Goal: Use online tool/utility: Utilize a website feature to perform a specific function

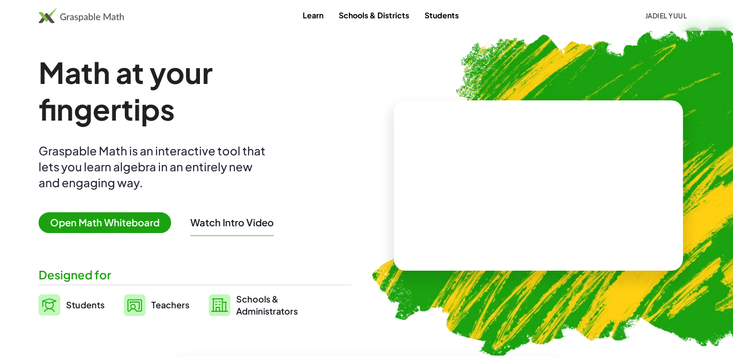
click at [61, 11] on img at bounding box center [81, 15] width 85 height 15
click at [61, 20] on img at bounding box center [81, 15] width 85 height 15
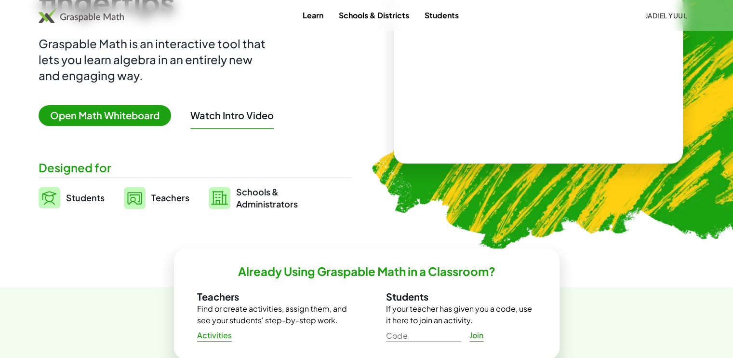
scroll to position [104, 0]
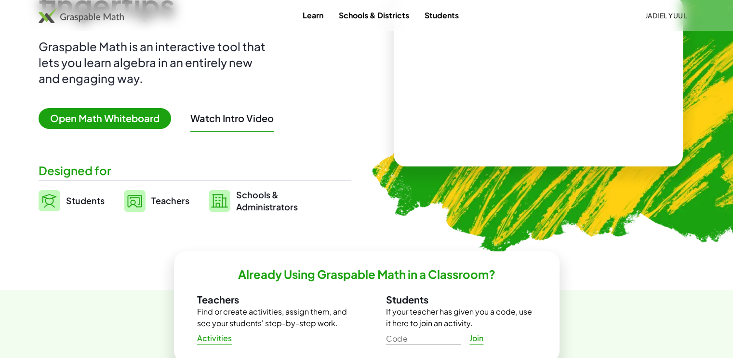
click at [239, 114] on button "Watch Intro Video" at bounding box center [231, 118] width 83 height 13
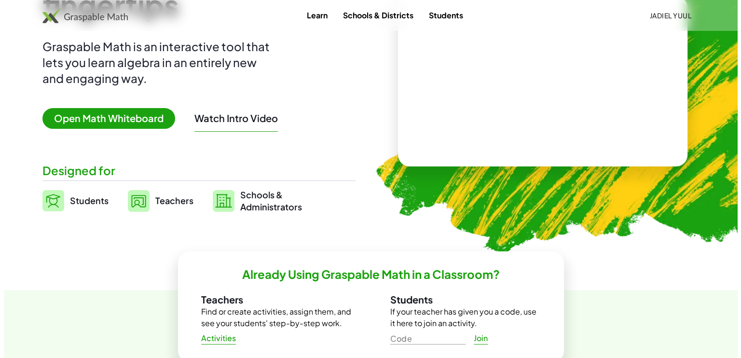
scroll to position [0, 0]
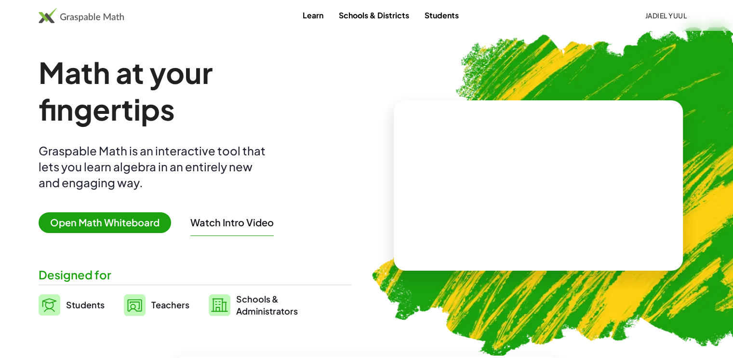
click at [56, 16] on img at bounding box center [81, 15] width 85 height 15
click at [75, 15] on img at bounding box center [81, 15] width 85 height 15
click at [95, 225] on span "Open Math Whiteboard" at bounding box center [105, 222] width 133 height 21
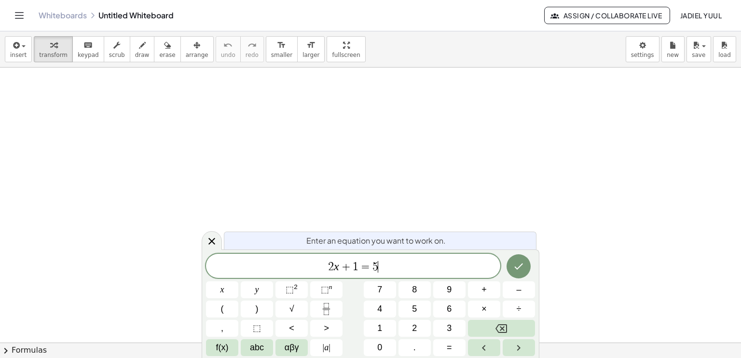
click at [382, 265] on span "2 x + 1 = 5 ​" at bounding box center [353, 267] width 294 height 14
click at [404, 265] on span "2 x + 1 = 5 ​" at bounding box center [353, 267] width 294 height 14
click at [516, 269] on icon "Done" at bounding box center [519, 266] width 12 height 12
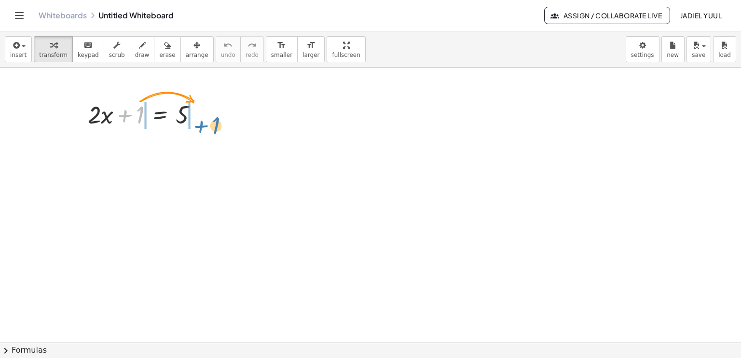
drag, startPoint x: 137, startPoint y: 116, endPoint x: 210, endPoint y: 123, distance: 73.6
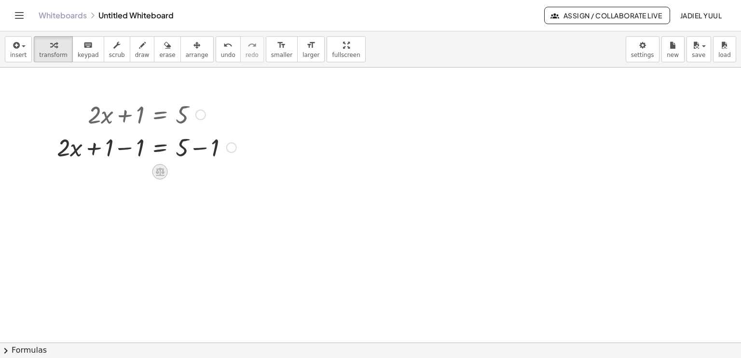
click at [160, 174] on icon at bounding box center [160, 172] width 9 height 8
click at [142, 174] on span "−" at bounding box center [141, 172] width 6 height 14
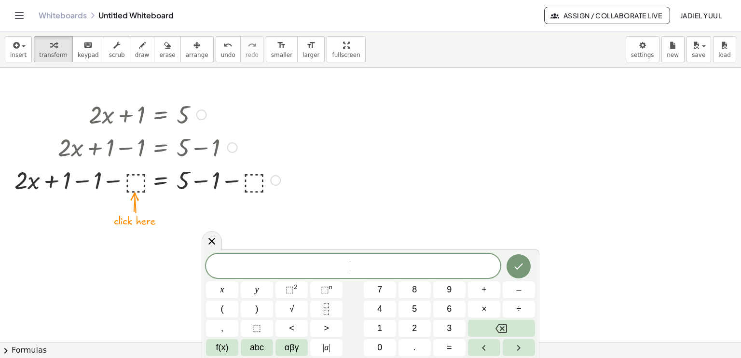
click at [136, 176] on div at bounding box center [147, 179] width 275 height 33
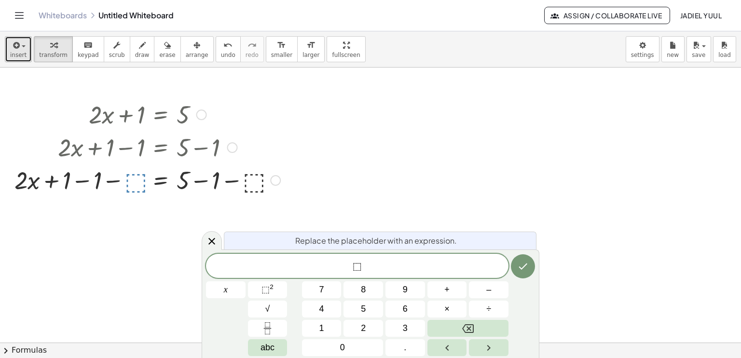
click at [19, 56] on span "insert" at bounding box center [18, 55] width 16 height 7
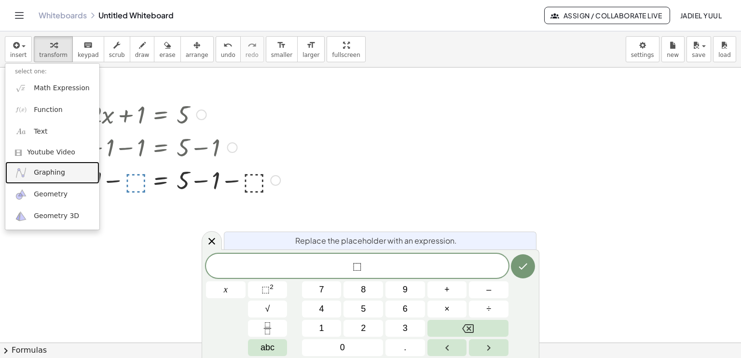
click at [47, 178] on link "Graphing" at bounding box center [52, 173] width 94 height 22
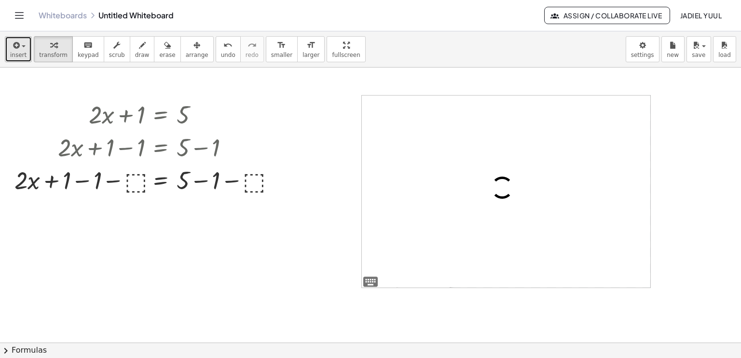
click at [11, 43] on icon "button" at bounding box center [15, 46] width 9 height 12
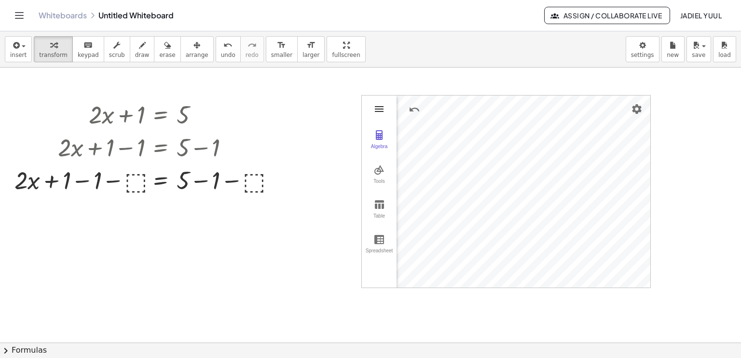
click at [380, 105] on img "Graphing Calculator" at bounding box center [379, 109] width 12 height 12
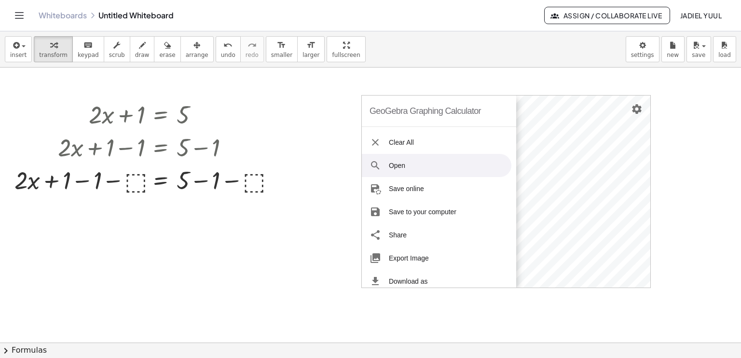
drag, startPoint x: 380, startPoint y: 105, endPoint x: 382, endPoint y: 161, distance: 56.0
click at [382, 161] on div "GeoGebra Graphing Calculator Clear All Open Save online Save to your computer S…" at bounding box center [439, 191] width 154 height 192
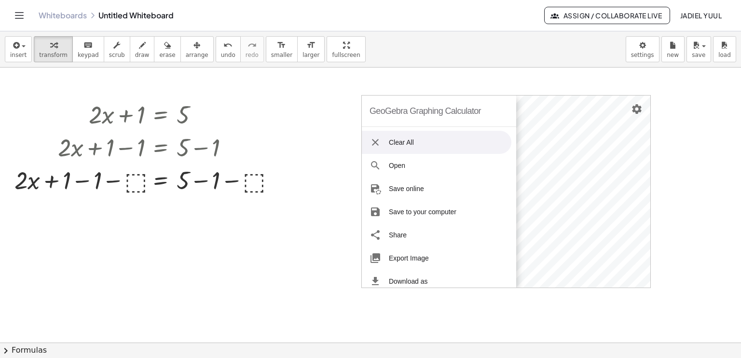
click at [382, 144] on li "Clear All" at bounding box center [436, 142] width 149 height 23
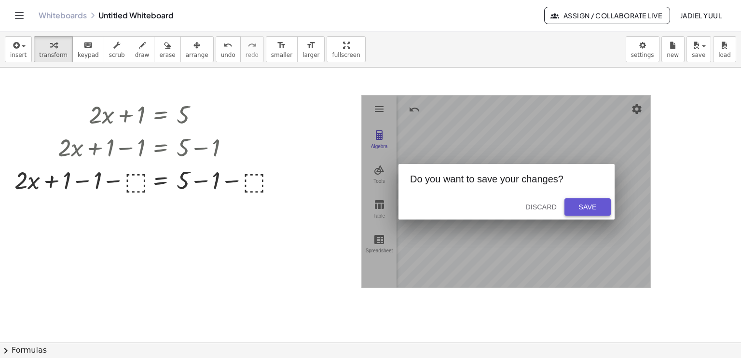
click at [579, 208] on div "Save" at bounding box center [587, 207] width 31 height 8
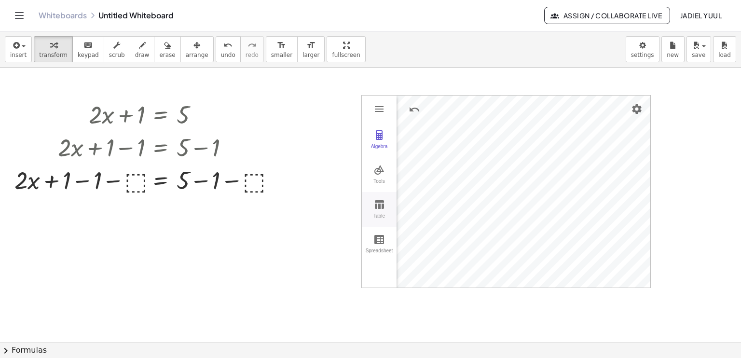
click at [388, 201] on button "Table" at bounding box center [379, 209] width 35 height 35
click at [369, 136] on button "Algebra" at bounding box center [379, 139] width 35 height 35
click at [430, 246] on div "GeoGebra Graphing Calculator" at bounding box center [417, 249] width 43 height 26
click at [633, 106] on img "Settings" at bounding box center [637, 109] width 12 height 12
click at [266, 168] on div at bounding box center [147, 179] width 275 height 33
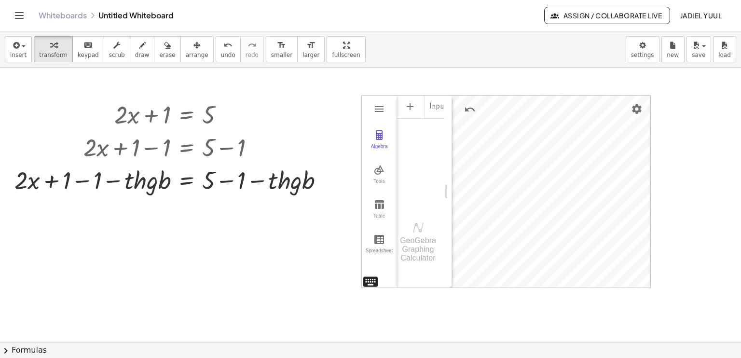
click at [369, 276] on img "Graphing Calculator" at bounding box center [370, 281] width 17 height 17
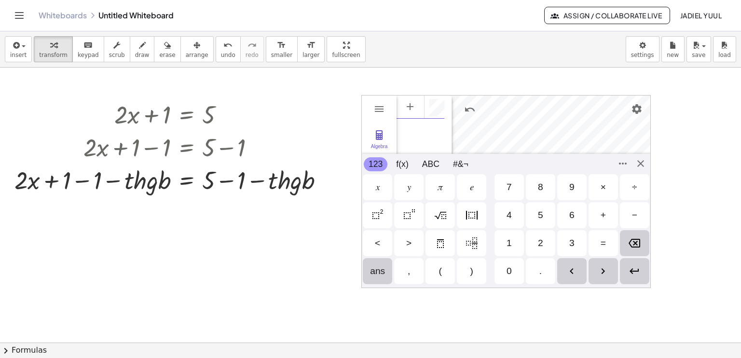
scroll to position [6, 0]
click at [514, 207] on div "4" at bounding box center [508, 215] width 29 height 26
click at [558, 224] on div "6" at bounding box center [571, 215] width 29 height 26
click at [555, 241] on div "< > 1 2 3 =" at bounding box center [506, 243] width 288 height 28
drag, startPoint x: 555, startPoint y: 227, endPoint x: 549, endPoint y: 226, distance: 5.3
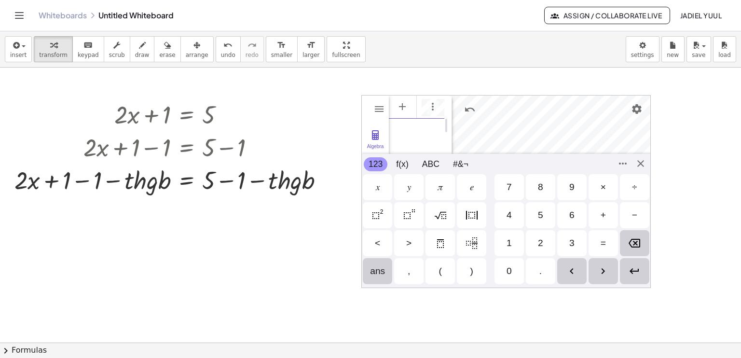
click at [549, 226] on div "4 5 6 + −" at bounding box center [506, 215] width 288 height 28
click at [549, 226] on div "5" at bounding box center [540, 215] width 29 height 26
click at [54, 40] on div "button" at bounding box center [53, 45] width 28 height 12
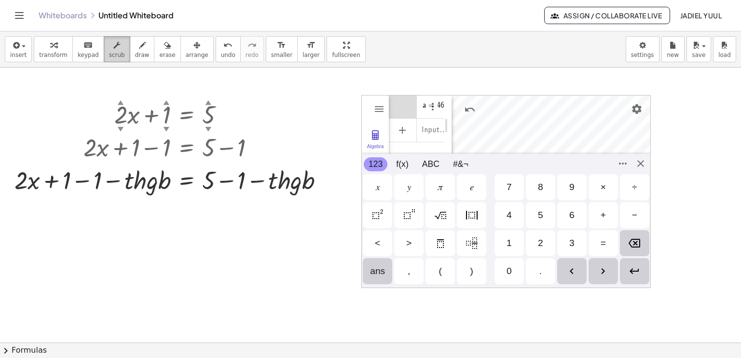
click at [104, 46] on button "scrub" at bounding box center [117, 49] width 27 height 26
drag, startPoint x: 98, startPoint y: 46, endPoint x: 133, endPoint y: 43, distance: 34.8
click at [133, 43] on div "transform keyboard keypad scrub draw erase arrange" at bounding box center [123, 49] width 179 height 26
click at [139, 43] on icon "button" at bounding box center [142, 46] width 7 height 12
click at [162, 44] on button "erase" at bounding box center [167, 49] width 27 height 26
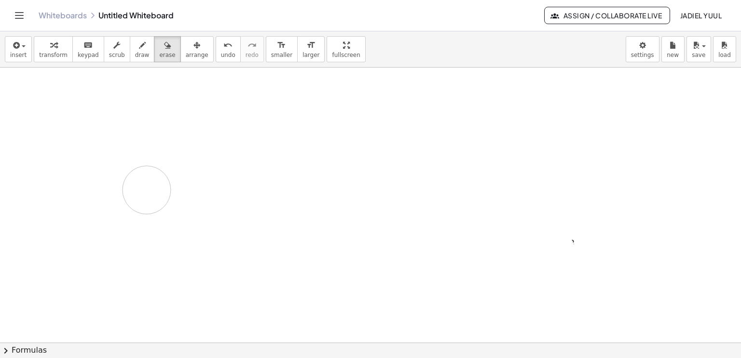
drag, startPoint x: 125, startPoint y: 103, endPoint x: 140, endPoint y: 186, distance: 84.3
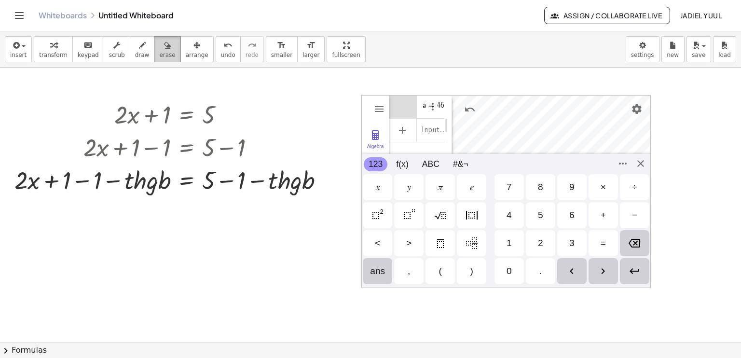
click at [159, 55] on span "erase" at bounding box center [167, 55] width 16 height 7
drag, startPoint x: 126, startPoint y: 97, endPoint x: 273, endPoint y: 286, distance: 239.2
drag, startPoint x: 356, startPoint y: 272, endPoint x: 287, endPoint y: 178, distance: 117.0
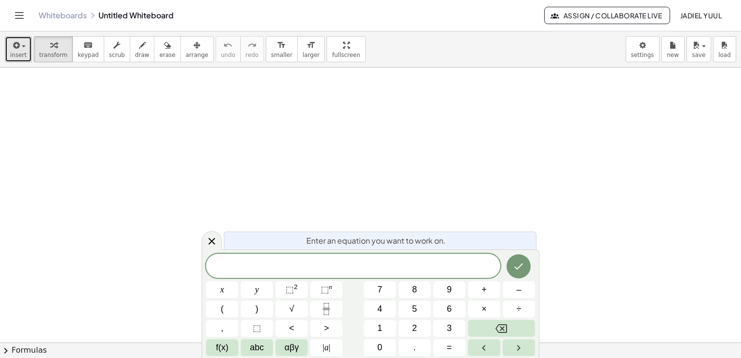
click at [20, 49] on div "button" at bounding box center [18, 45] width 16 height 12
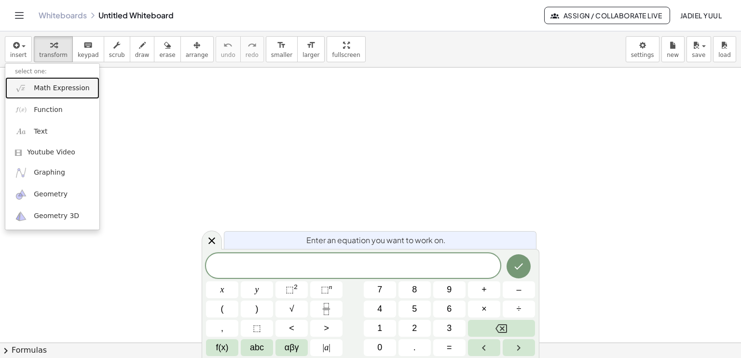
click at [26, 87] on img at bounding box center [21, 88] width 12 height 12
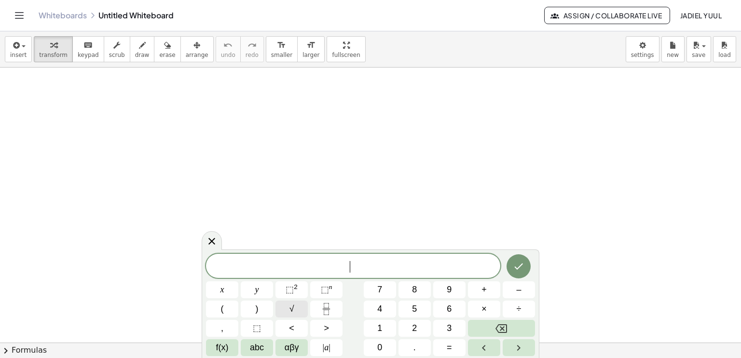
click at [298, 314] on button "√" at bounding box center [291, 308] width 32 height 17
click at [519, 267] on icon "Done" at bounding box center [519, 266] width 12 height 12
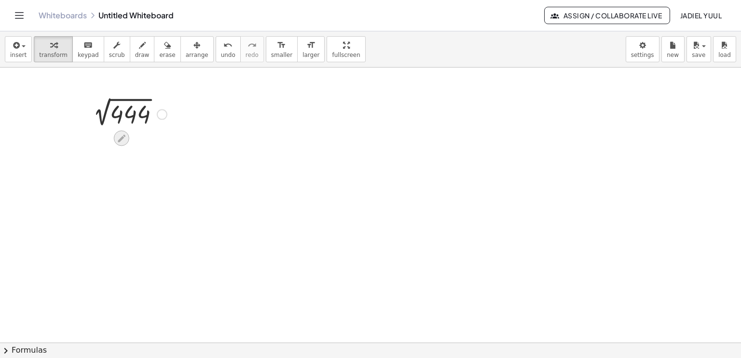
click at [122, 139] on icon at bounding box center [121, 138] width 10 height 10
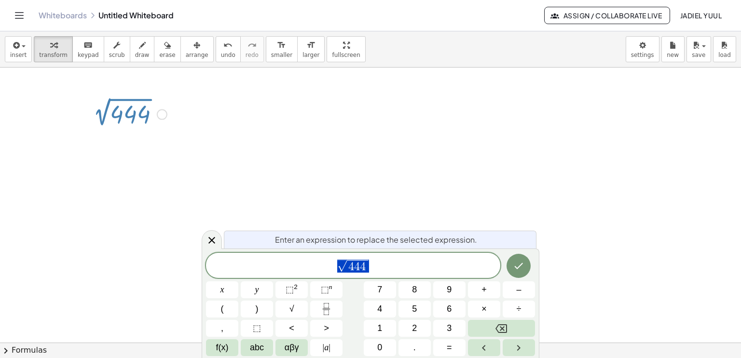
click at [127, 114] on div at bounding box center [127, 113] width 89 height 32
click at [523, 274] on button "Done" at bounding box center [518, 266] width 24 height 24
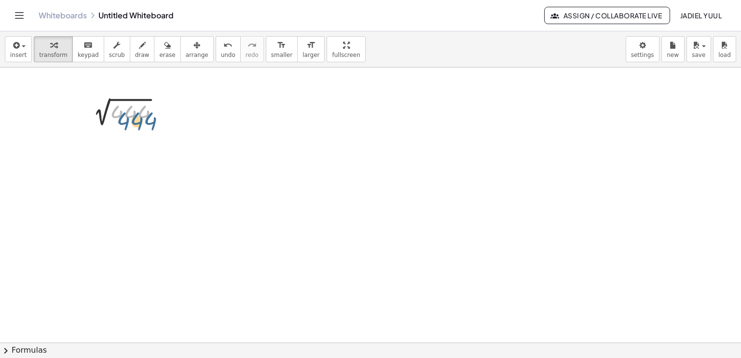
drag, startPoint x: 124, startPoint y: 115, endPoint x: 132, endPoint y: 122, distance: 10.6
click at [132, 122] on div at bounding box center [127, 113] width 89 height 32
drag, startPoint x: 132, startPoint y: 122, endPoint x: 160, endPoint y: 120, distance: 28.0
click at [160, 120] on div at bounding box center [127, 113] width 89 height 32
click at [20, 49] on span "button" at bounding box center [21, 46] width 2 height 7
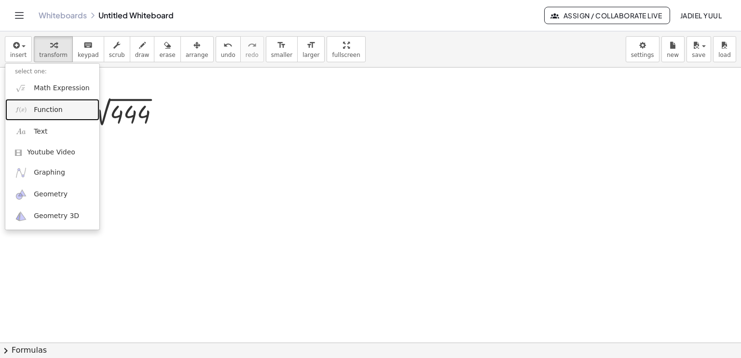
click at [23, 107] on img at bounding box center [21, 110] width 12 height 12
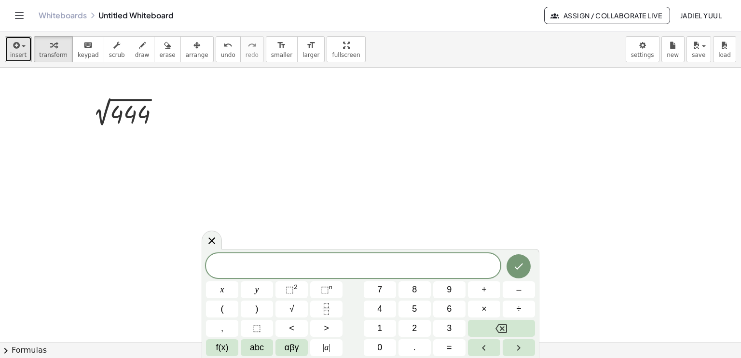
click at [24, 56] on button "insert" at bounding box center [18, 49] width 27 height 26
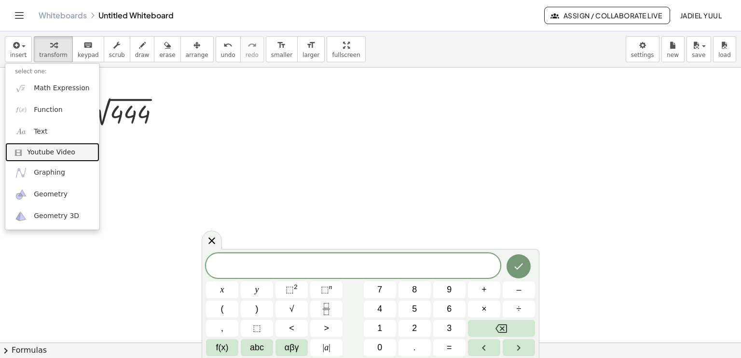
click at [45, 144] on link "Youtube Video" at bounding box center [52, 152] width 94 height 19
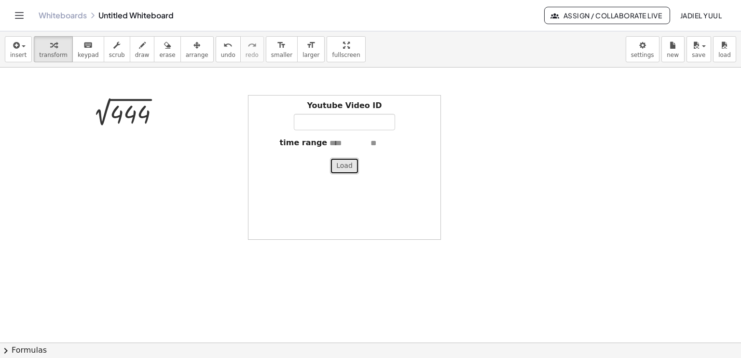
click at [354, 162] on button "Load" at bounding box center [344, 166] width 29 height 16
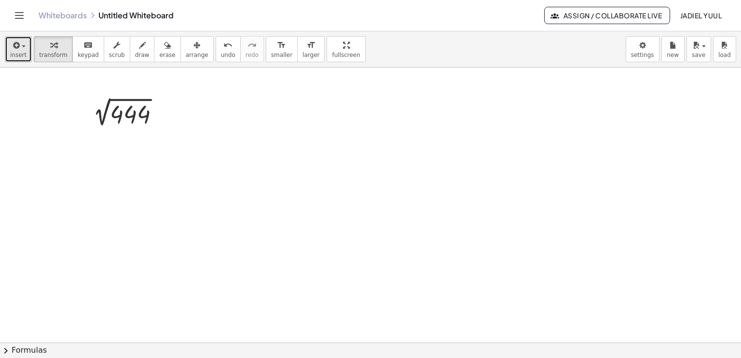
click at [17, 50] on icon "button" at bounding box center [15, 46] width 9 height 12
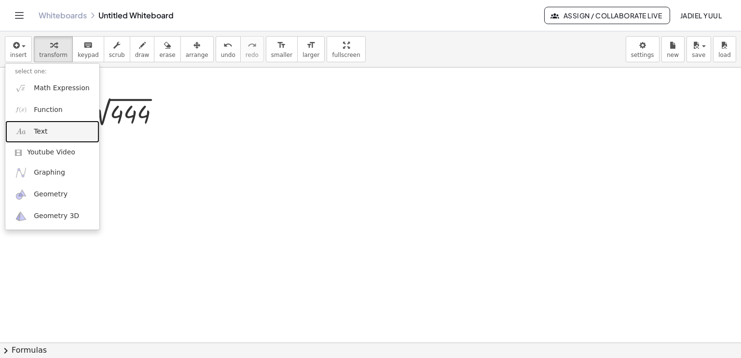
click at [40, 138] on link "Text" at bounding box center [52, 132] width 94 height 22
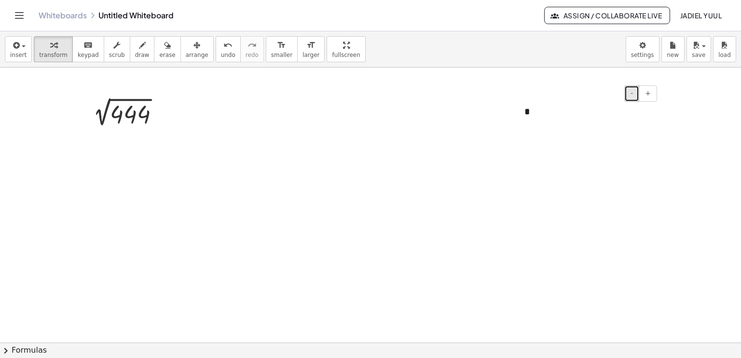
click at [633, 99] on button "-" at bounding box center [631, 93] width 15 height 16
click at [525, 108] on div "*" at bounding box center [587, 117] width 145 height 44
drag, startPoint x: 527, startPoint y: 109, endPoint x: 458, endPoint y: 135, distance: 73.5
click at [519, 132] on div at bounding box center [520, 117] width 10 height 44
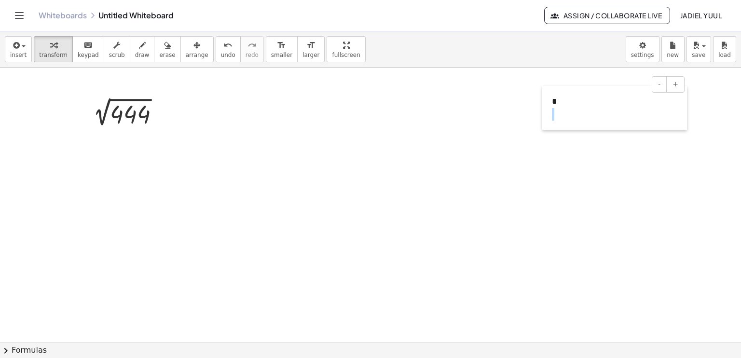
drag, startPoint x: 519, startPoint y: 133, endPoint x: 562, endPoint y: 117, distance: 45.8
click at [552, 117] on div at bounding box center [547, 108] width 10 height 44
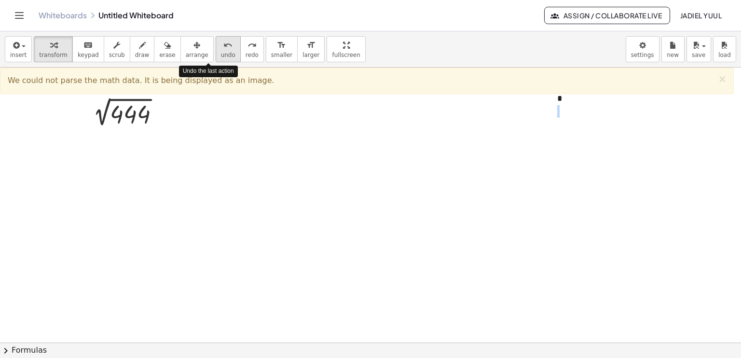
click at [223, 42] on icon "undo" at bounding box center [227, 46] width 9 height 12
click at [297, 56] on button "format_size larger" at bounding box center [310, 49] width 27 height 26
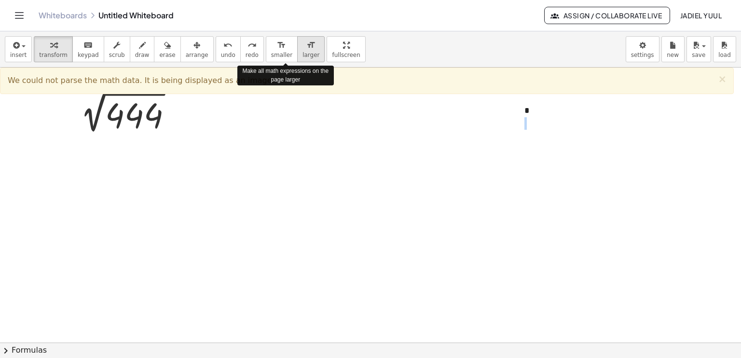
click at [297, 56] on button "format_size larger" at bounding box center [310, 49] width 27 height 26
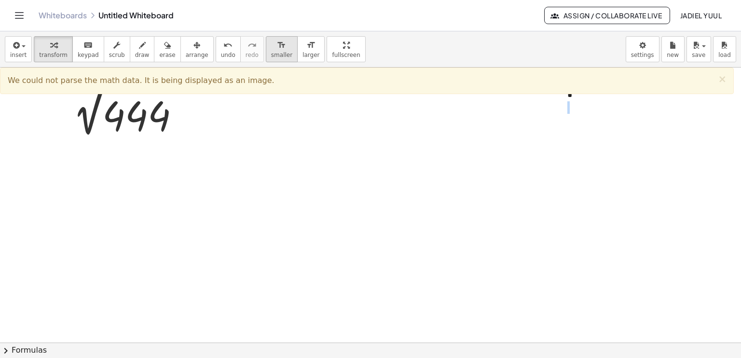
click at [271, 52] on span "smaller" at bounding box center [281, 55] width 21 height 7
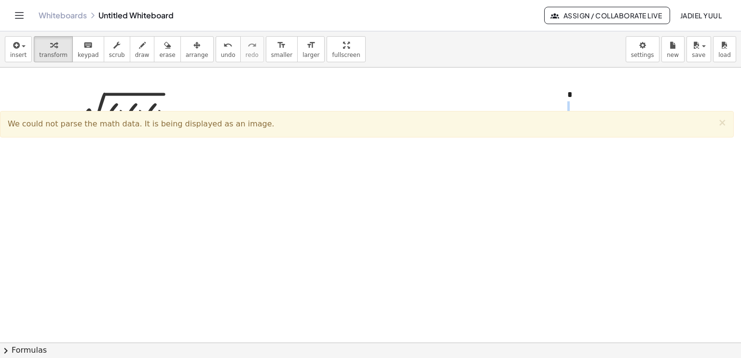
scroll to position [56, 0]
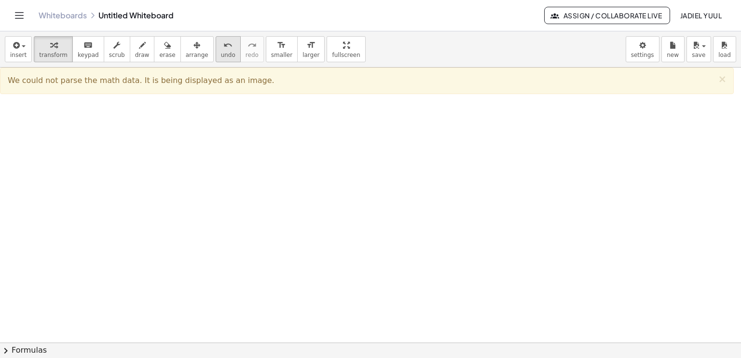
click at [216, 43] on button "undo undo" at bounding box center [228, 49] width 25 height 26
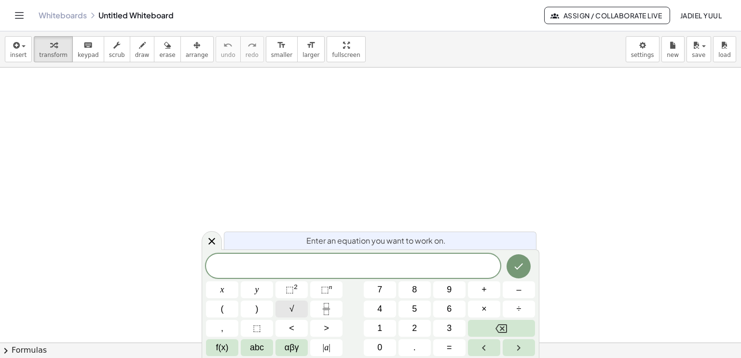
click at [295, 314] on button "√" at bounding box center [291, 308] width 32 height 17
click at [366, 307] on button "4" at bounding box center [380, 308] width 32 height 17
click at [375, 288] on button "7" at bounding box center [380, 289] width 32 height 17
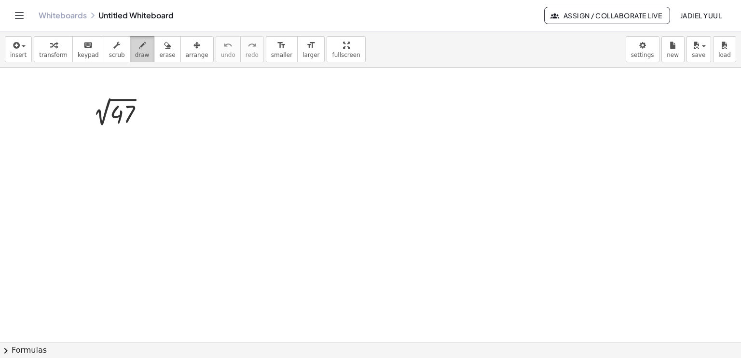
click at [130, 62] on button "draw" at bounding box center [142, 49] width 25 height 26
click at [135, 58] on span "draw" at bounding box center [142, 55] width 14 height 7
click at [109, 52] on span "scrub" at bounding box center [117, 55] width 16 height 7
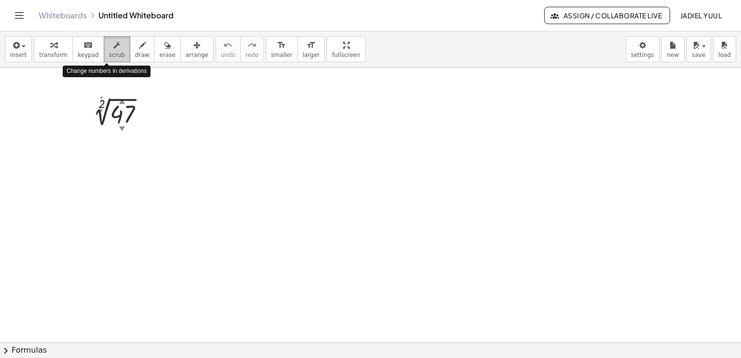
click at [109, 52] on span "scrub" at bounding box center [117, 55] width 16 height 7
click at [120, 101] on div "▲" at bounding box center [122, 101] width 6 height 9
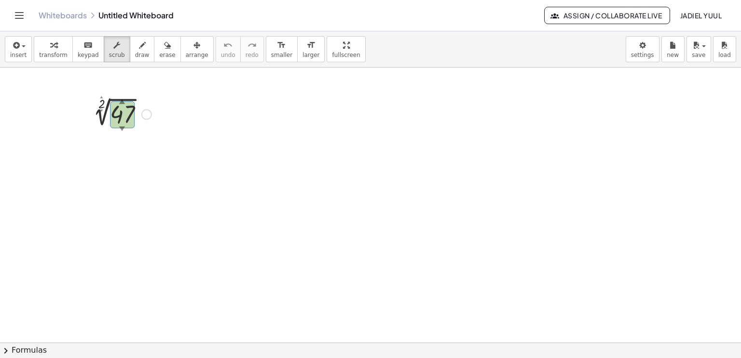
click at [127, 120] on div at bounding box center [119, 113] width 73 height 32
drag, startPoint x: 130, startPoint y: 112, endPoint x: 95, endPoint y: 116, distance: 35.9
click at [95, 116] on div at bounding box center [119, 113] width 73 height 32
click at [99, 102] on div at bounding box center [119, 113] width 73 height 32
click at [101, 96] on div "▲" at bounding box center [101, 97] width 3 height 4
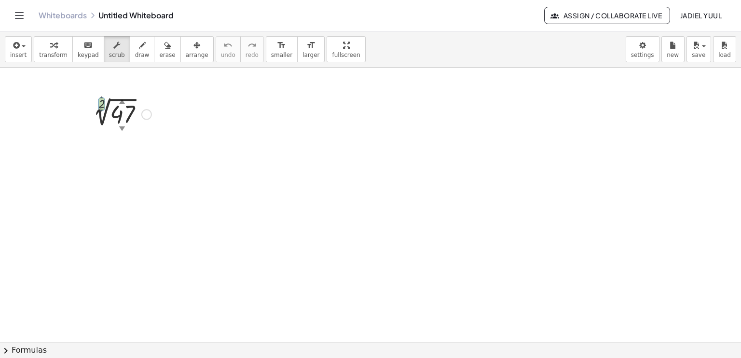
click at [101, 96] on div "▲" at bounding box center [101, 97] width 3 height 4
click at [109, 54] on span "scrub" at bounding box center [117, 55] width 16 height 7
click at [88, 54] on span "keypad" at bounding box center [88, 55] width 21 height 7
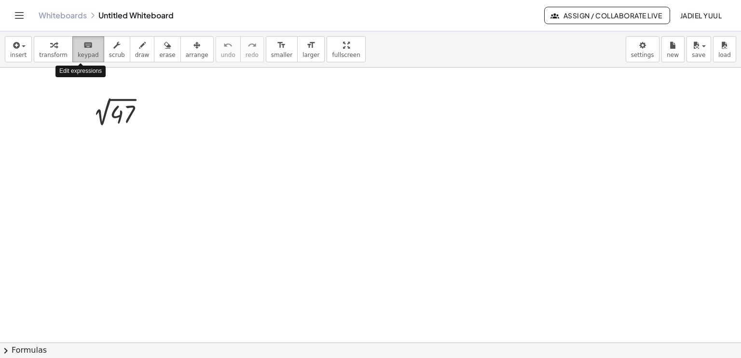
click at [88, 54] on span "keypad" at bounding box center [88, 55] width 21 height 7
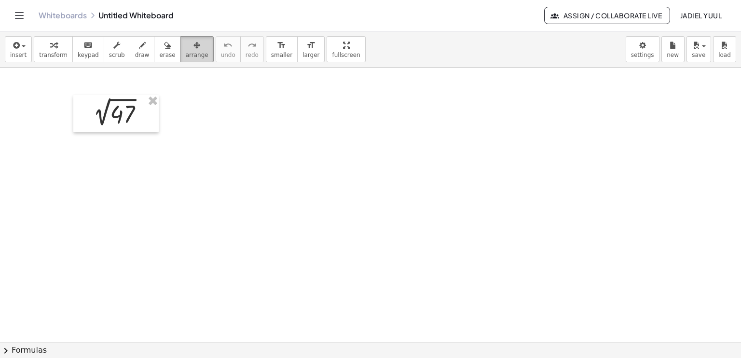
click at [180, 50] on button "arrange" at bounding box center [196, 49] width 33 height 26
click at [21, 54] on span "insert" at bounding box center [18, 55] width 16 height 7
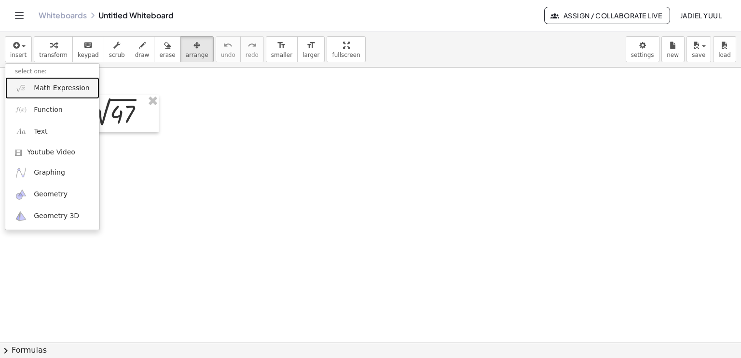
click at [37, 83] on span "Math Expression" at bounding box center [61, 88] width 55 height 10
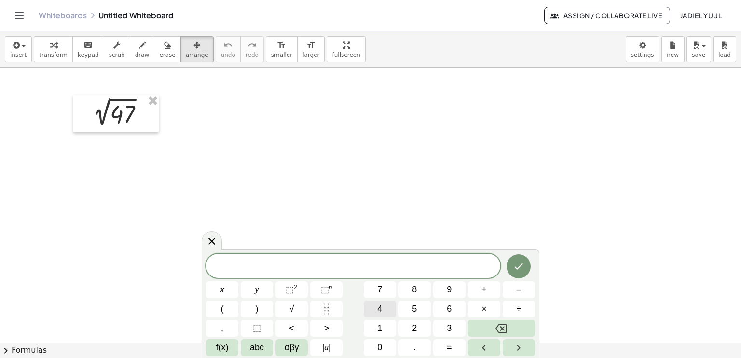
click at [368, 293] on button "7" at bounding box center [380, 289] width 32 height 17
click at [509, 271] on button "Done" at bounding box center [518, 266] width 24 height 24
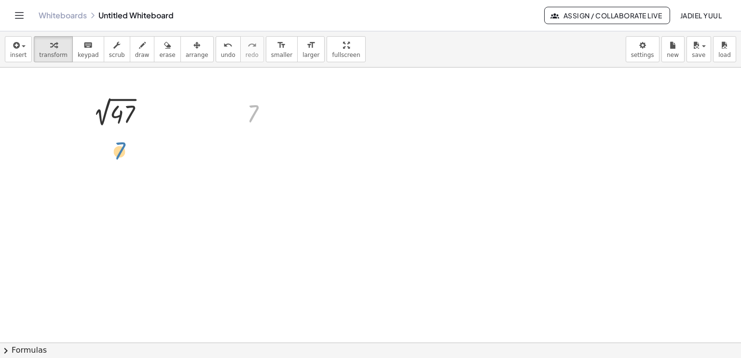
drag, startPoint x: 255, startPoint y: 116, endPoint x: 118, endPoint y: 144, distance: 139.8
drag, startPoint x: 186, startPoint y: 118, endPoint x: 157, endPoint y: 114, distance: 28.6
click at [135, 52] on span "draw" at bounding box center [142, 55] width 14 height 7
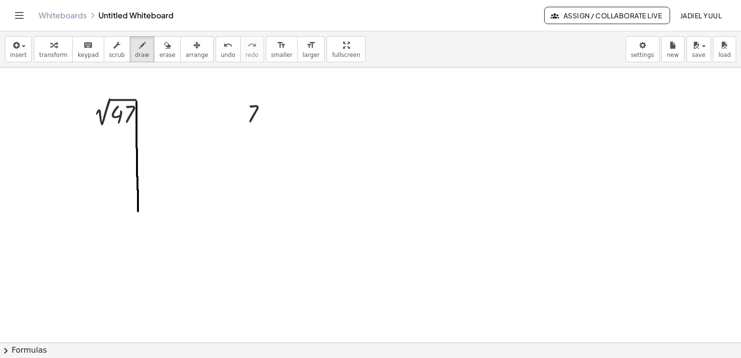
drag, startPoint x: 136, startPoint y: 101, endPoint x: 137, endPoint y: 211, distance: 109.5
drag, startPoint x: 430, startPoint y: 100, endPoint x: 435, endPoint y: 130, distance: 29.8
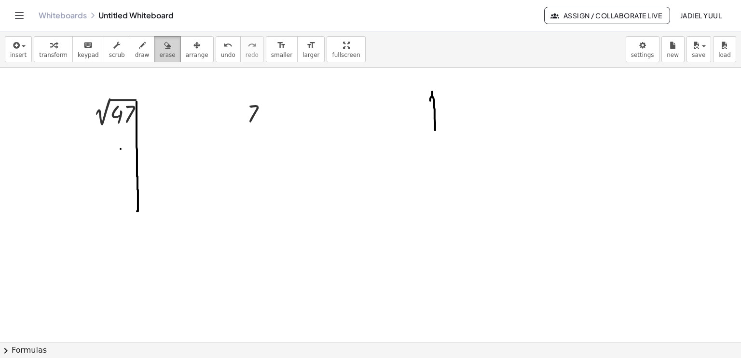
click at [154, 51] on button "erase" at bounding box center [167, 49] width 27 height 26
drag, startPoint x: 419, startPoint y: 97, endPoint x: 258, endPoint y: 117, distance: 161.8
drag, startPoint x: 593, startPoint y: 98, endPoint x: 596, endPoint y: 80, distance: 18.6
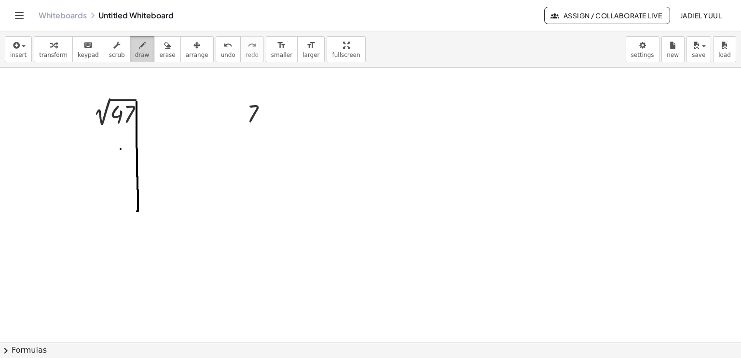
click at [139, 49] on icon "button" at bounding box center [142, 46] width 7 height 12
click at [83, 45] on icon "keyboard" at bounding box center [87, 46] width 9 height 12
click at [78, 52] on span "keypad" at bounding box center [88, 55] width 21 height 7
click at [17, 52] on span "insert" at bounding box center [18, 55] width 16 height 7
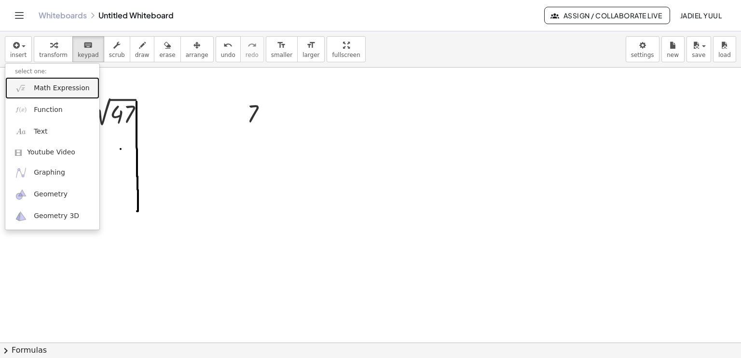
click at [55, 91] on span "Math Expression" at bounding box center [61, 88] width 55 height 10
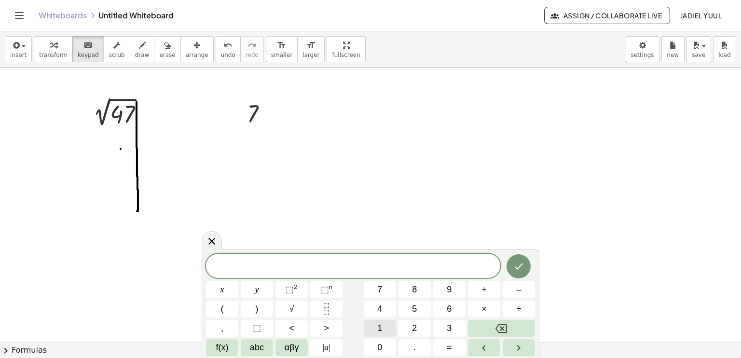
click at [370, 322] on button "1" at bounding box center [380, 328] width 32 height 17
click at [484, 312] on span "×" at bounding box center [483, 308] width 5 height 13
click at [379, 324] on span "1" at bounding box center [379, 328] width 5 height 13
click at [519, 261] on icon "Done" at bounding box center [519, 266] width 12 height 12
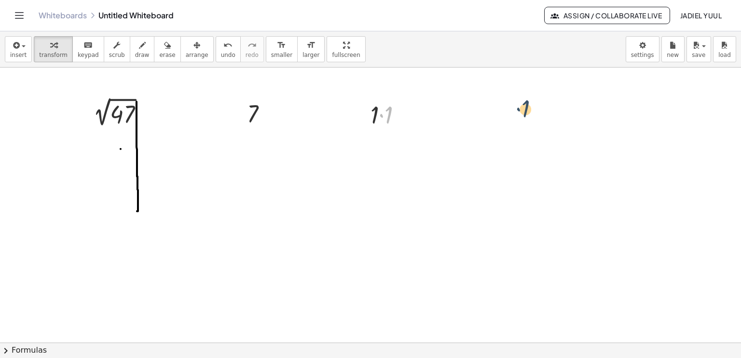
drag, startPoint x: 379, startPoint y: 108, endPoint x: 519, endPoint y: 103, distance: 139.9
drag, startPoint x: 372, startPoint y: 117, endPoint x: 490, endPoint y: 91, distance: 121.0
click at [391, 114] on div at bounding box center [390, 113] width 49 height 33
drag, startPoint x: 376, startPoint y: 112, endPoint x: 387, endPoint y: 110, distance: 10.8
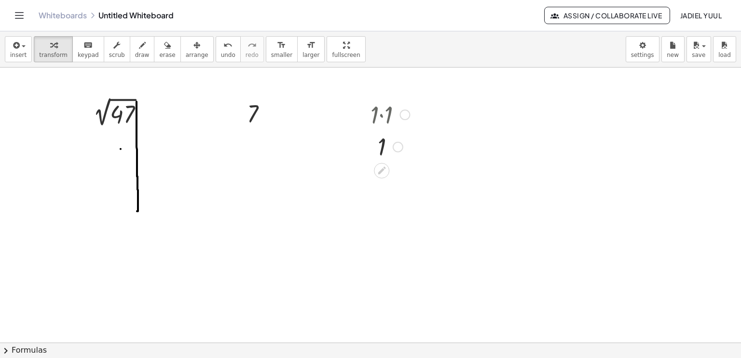
click at [387, 110] on div at bounding box center [390, 113] width 49 height 33
drag, startPoint x: 380, startPoint y: 143, endPoint x: 382, endPoint y: 106, distance: 37.2
click at [396, 145] on div at bounding box center [398, 147] width 11 height 11
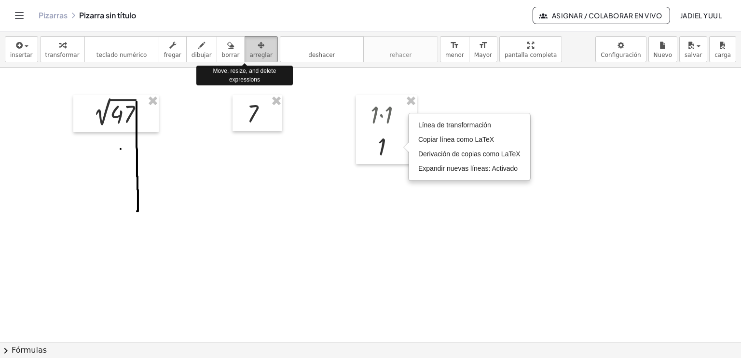
click at [250, 52] on span "arreglar" at bounding box center [261, 55] width 23 height 7
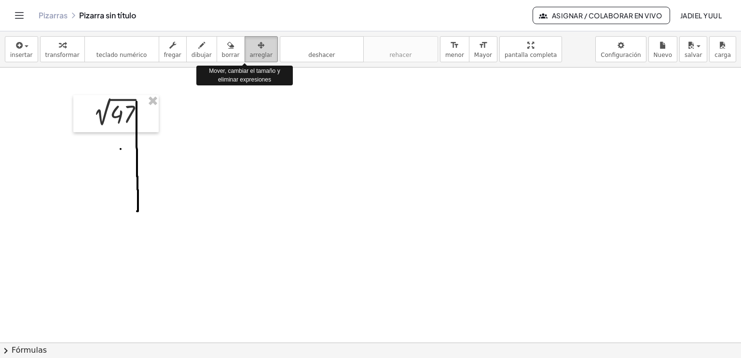
click at [257, 54] on button "arreglar" at bounding box center [260, 49] width 33 height 26
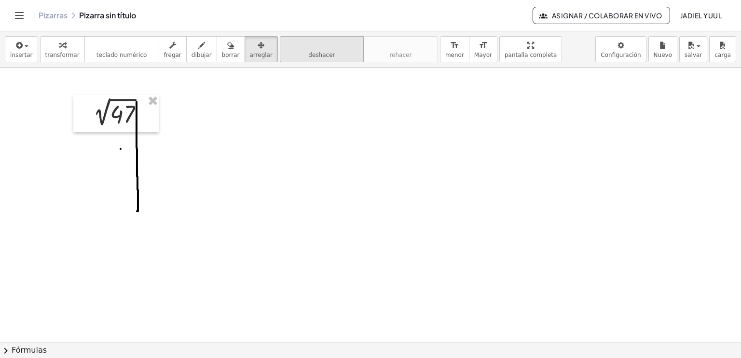
click at [316, 47] on icon "deshacer" at bounding box center [321, 46] width 73 height 12
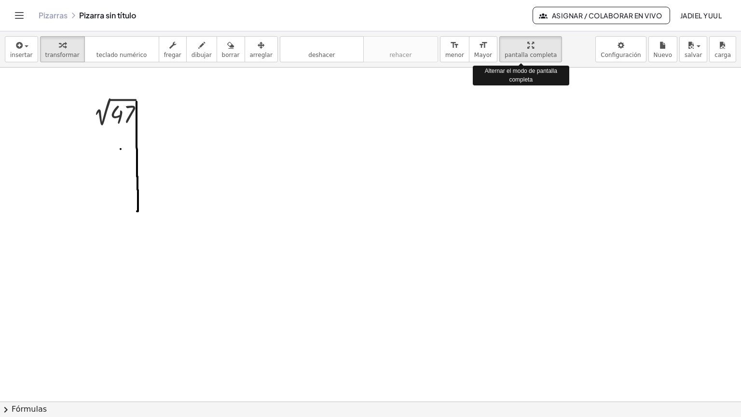
drag, startPoint x: 505, startPoint y: 47, endPoint x: 505, endPoint y: 83, distance: 36.2
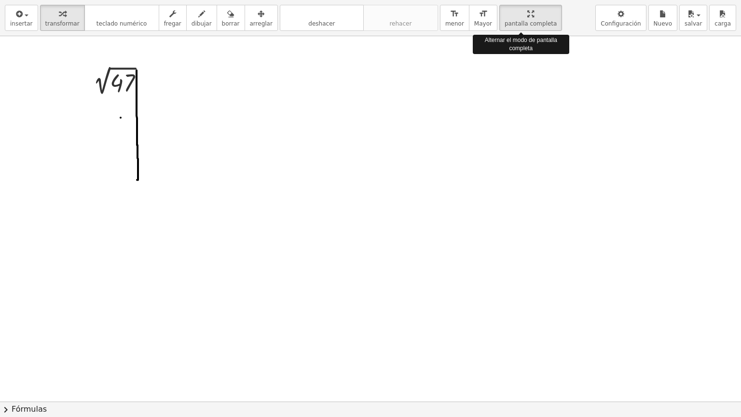
click at [505, 83] on div "insertar select one: Math Expression Function Text Youtube Video Graphing Geome…" at bounding box center [370, 208] width 741 height 417
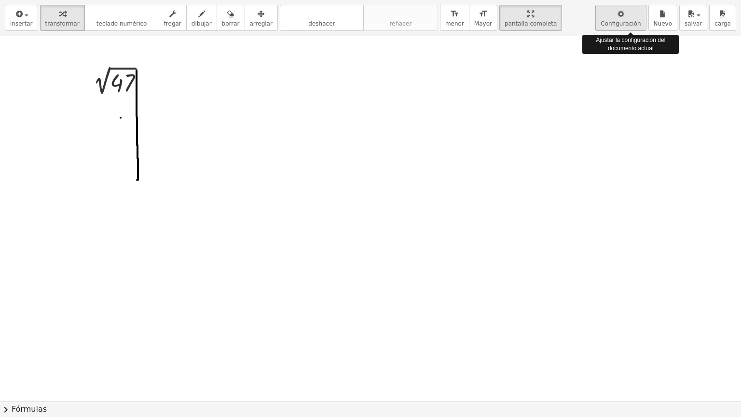
click at [640, 20] on span "Configuración" at bounding box center [620, 23] width 40 height 7
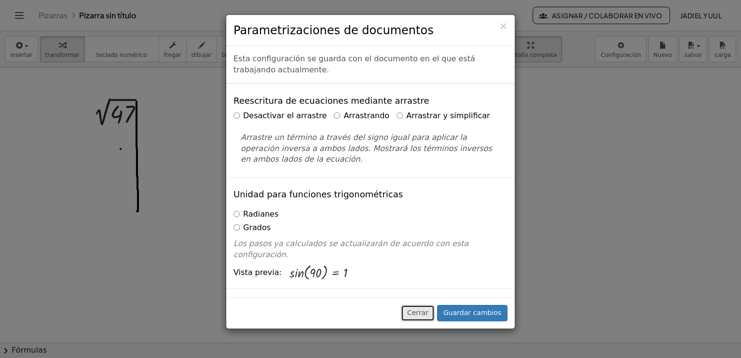
click at [416, 310] on button "Cerrar" at bounding box center [418, 313] width 34 height 16
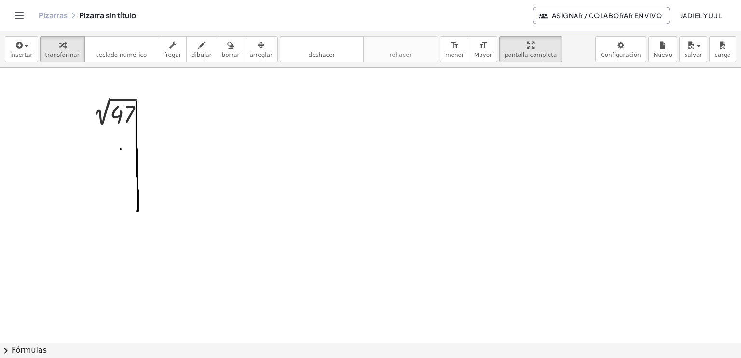
click at [625, 62] on div "insertar select one: Math Expression Function Text Youtube Video Graphing Geome…" at bounding box center [370, 49] width 741 height 36
click at [625, 52] on body "Actividades matemáticas comprensibles Comenzar Banco de actividades Trabajo asi…" at bounding box center [370, 179] width 741 height 358
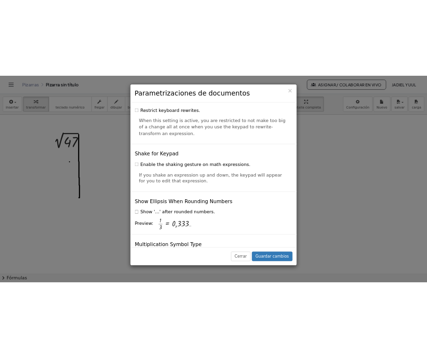
scroll to position [2331, 0]
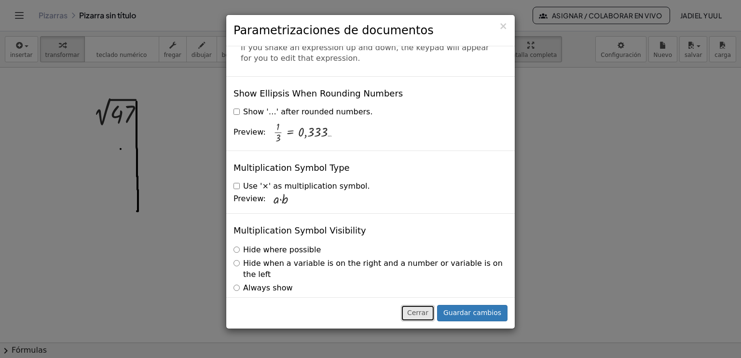
click at [420, 312] on button "Cerrar" at bounding box center [418, 313] width 34 height 16
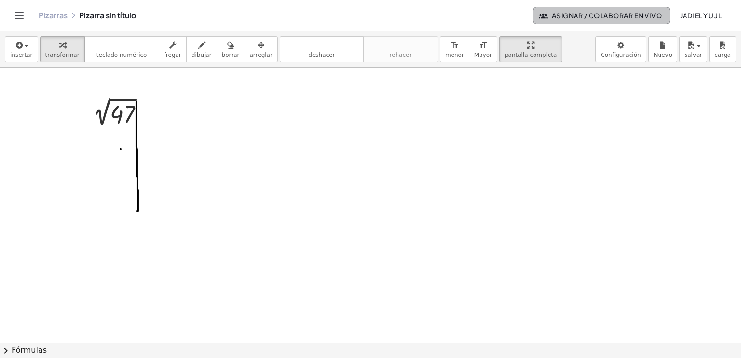
click at [586, 10] on button "Asignar / Colaborar en vivo" at bounding box center [600, 15] width 137 height 17
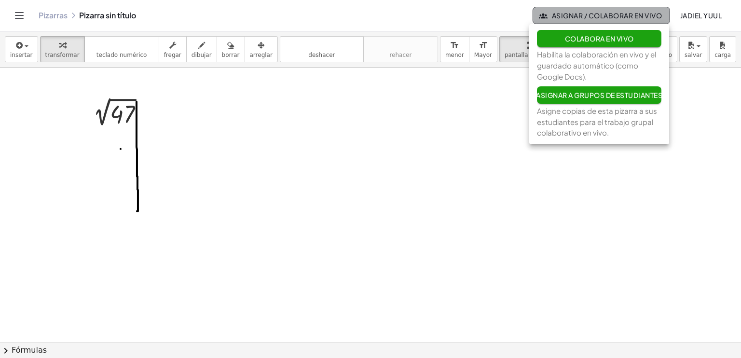
click at [586, 10] on button "Asignar / Colaborar en vivo" at bounding box center [600, 15] width 137 height 17
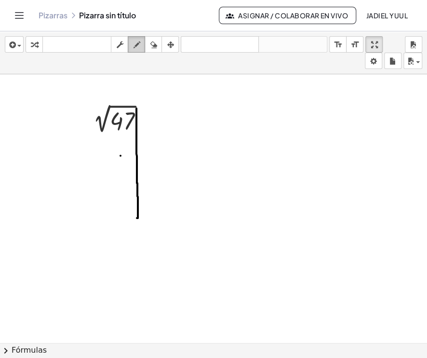
click at [132, 41] on div "button" at bounding box center [136, 45] width 13 height 12
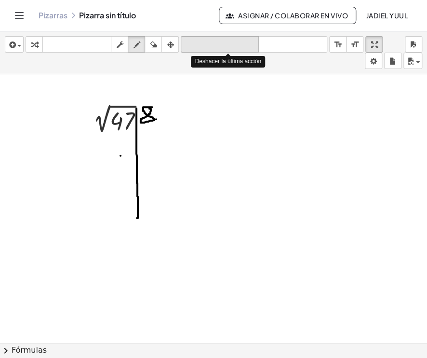
click at [202, 43] on icon "deshacer" at bounding box center [219, 45] width 73 height 12
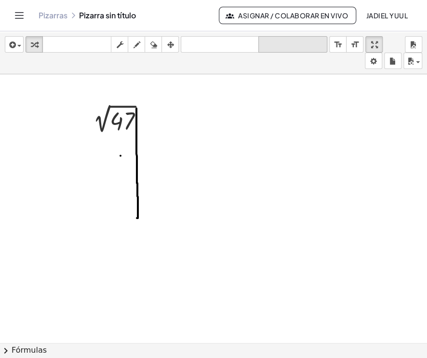
click at [280, 52] on button "rehacer rehacer" at bounding box center [292, 44] width 69 height 16
click at [136, 45] on icon "button" at bounding box center [136, 45] width 7 height 12
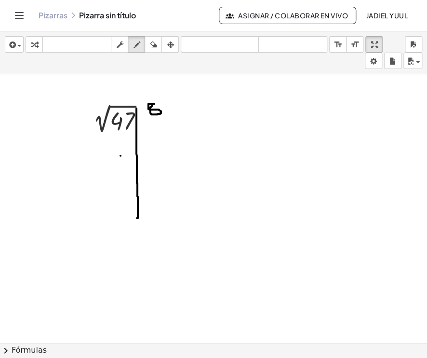
click at [135, 49] on icon "button" at bounding box center [136, 45] width 7 height 12
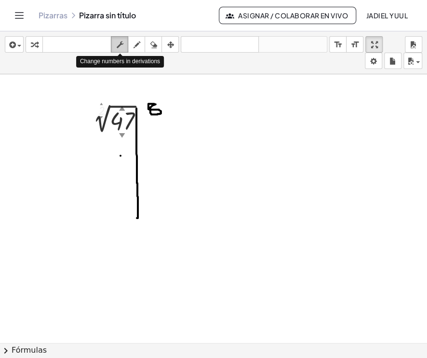
click at [126, 51] on button "fregar" at bounding box center [119, 44] width 17 height 16
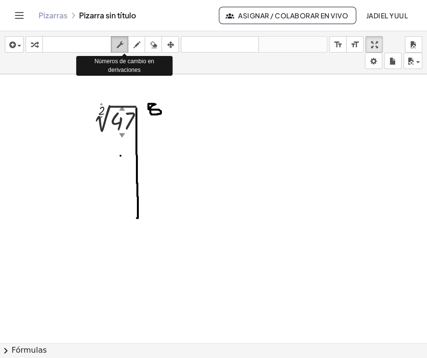
click at [126, 51] on button "fregar" at bounding box center [119, 44] width 17 height 16
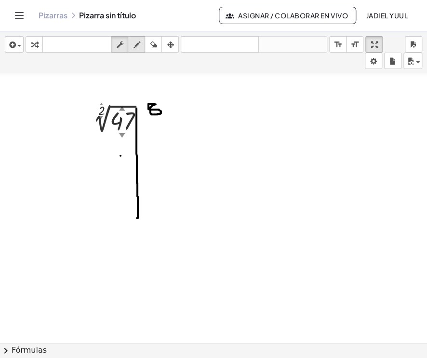
click at [141, 51] on button "dibujar" at bounding box center [136, 44] width 17 height 16
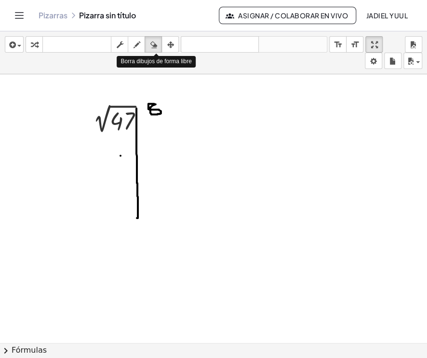
drag, startPoint x: 160, startPoint y: 51, endPoint x: 156, endPoint y: 70, distance: 19.8
click at [156, 70] on div "insertar select one: Math Expression Function Text Youtube Video Graphing Geome…" at bounding box center [213, 52] width 427 height 43
drag, startPoint x: 156, startPoint y: 70, endPoint x: 159, endPoint y: 109, distance: 39.7
click at [159, 109] on div "insertar select one: Math Expression Function Text Youtube Video Graphing Geome…" at bounding box center [213, 194] width 427 height 326
drag, startPoint x: 159, startPoint y: 109, endPoint x: 154, endPoint y: 41, distance: 68.6
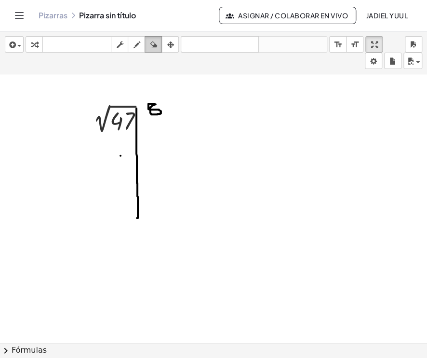
click at [154, 41] on div "insertar select one: Math Expression Function Text Youtube Video Graphing Geome…" at bounding box center [213, 52] width 427 height 43
click at [154, 41] on icon "button" at bounding box center [153, 45] width 7 height 12
drag, startPoint x: 153, startPoint y: 88, endPoint x: 154, endPoint y: 113, distance: 24.6
click at [136, 49] on icon "button" at bounding box center [136, 45] width 7 height 12
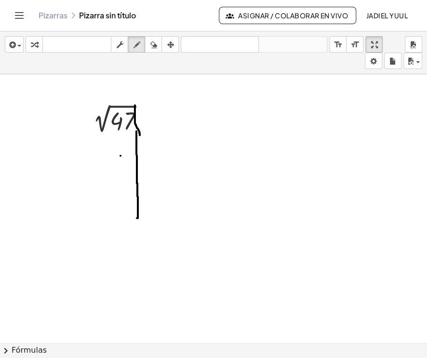
drag, startPoint x: 135, startPoint y: 105, endPoint x: 140, endPoint y: 134, distance: 29.3
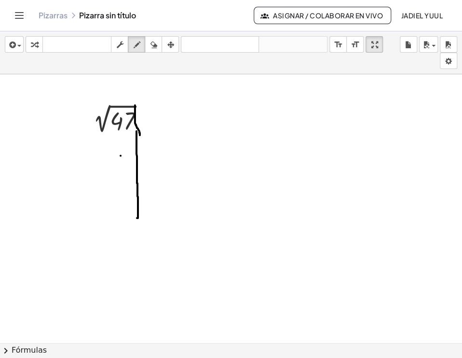
click at [199, 47] on icon "deshacer" at bounding box center [219, 45] width 73 height 12
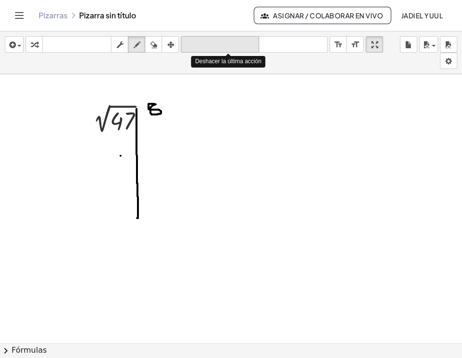
click at [199, 47] on icon "deshacer" at bounding box center [219, 45] width 73 height 12
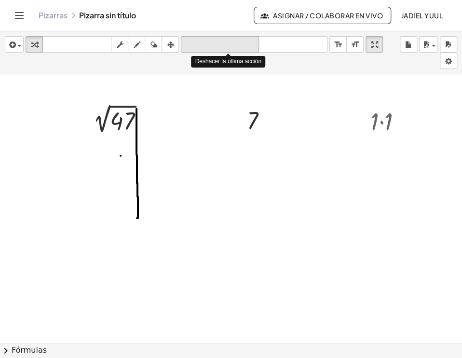
click at [199, 47] on icon "deshacer" at bounding box center [219, 45] width 73 height 12
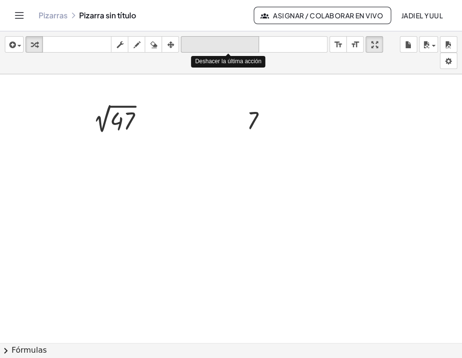
click at [199, 47] on icon "deshacer" at bounding box center [219, 45] width 73 height 12
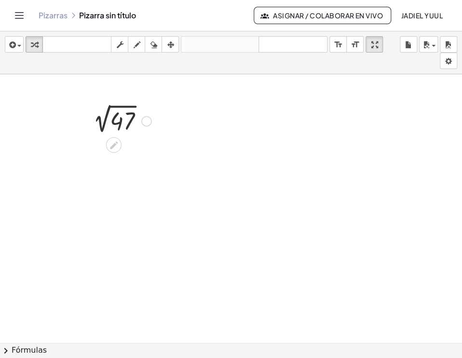
click at [108, 123] on div at bounding box center [119, 120] width 73 height 32
click at [115, 123] on div at bounding box center [122, 120] width 95 height 32
click at [149, 48] on div "button" at bounding box center [153, 45] width 13 height 12
click at [140, 48] on div "button" at bounding box center [136, 45] width 13 height 12
click at [119, 48] on icon "button" at bounding box center [119, 45] width 7 height 12
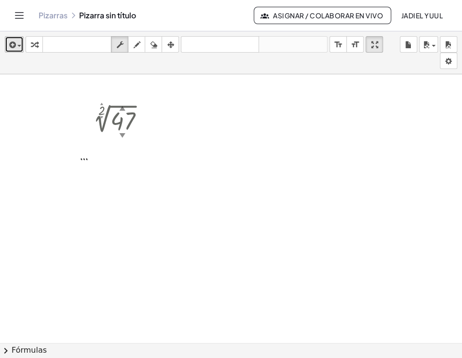
click at [5, 49] on button "insertar" at bounding box center [14, 44] width 19 height 16
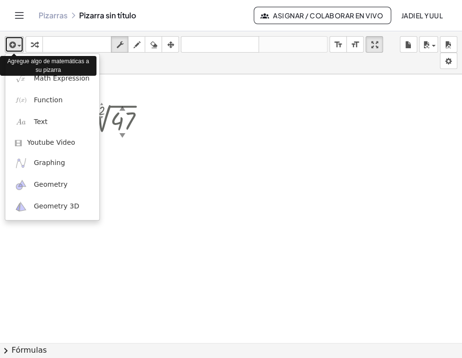
click at [5, 49] on button "insertar" at bounding box center [14, 44] width 19 height 16
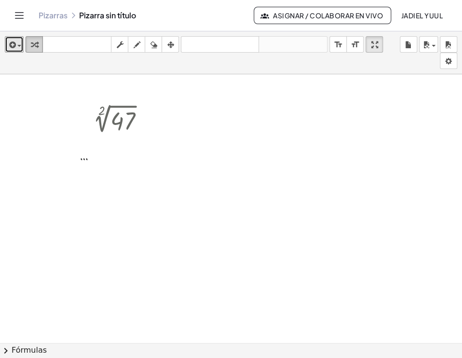
click at [28, 47] on div "button" at bounding box center [34, 45] width 13 height 12
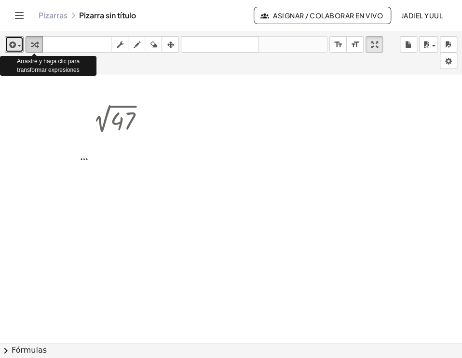
click at [28, 47] on div "button" at bounding box center [34, 45] width 13 height 12
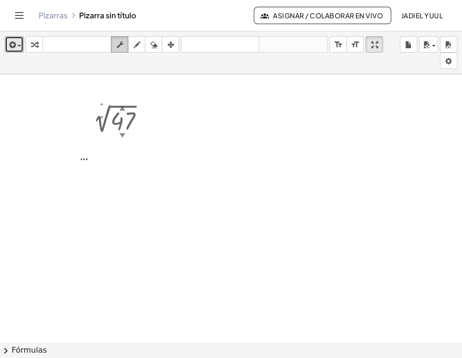
click at [114, 42] on div "button" at bounding box center [119, 45] width 13 height 12
click at [149, 122] on div at bounding box center [146, 121] width 11 height 11
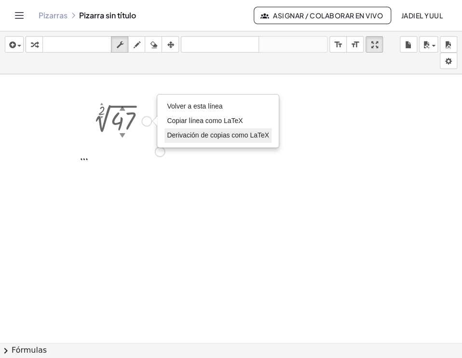
click at [168, 136] on span "Derivación de copias como LaTeX" at bounding box center [218, 135] width 102 height 8
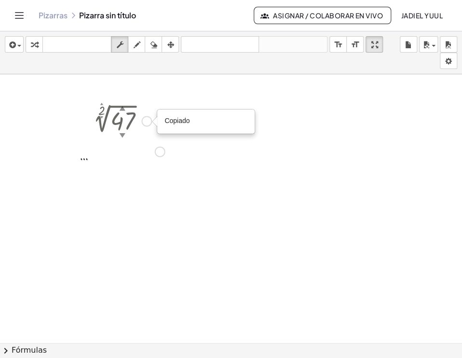
click at [168, 120] on span "Copiado" at bounding box center [176, 121] width 25 height 8
click at [144, 52] on button "dibujar" at bounding box center [136, 44] width 17 height 16
drag, startPoint x: 106, startPoint y: 107, endPoint x: 127, endPoint y: 127, distance: 29.0
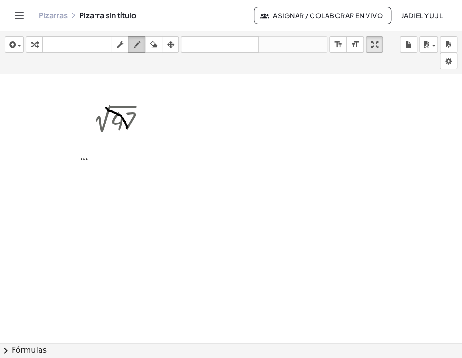
click at [143, 46] on div "button" at bounding box center [136, 45] width 13 height 12
click at [146, 46] on button "borrar" at bounding box center [153, 44] width 17 height 16
drag, startPoint x: 69, startPoint y: 107, endPoint x: 244, endPoint y: 174, distance: 187.9
click at [178, 43] on button "arreglar" at bounding box center [170, 44] width 17 height 16
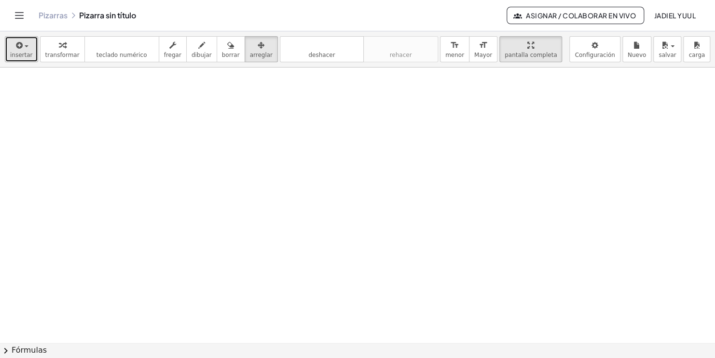
click at [8, 50] on button "insertar" at bounding box center [21, 49] width 33 height 26
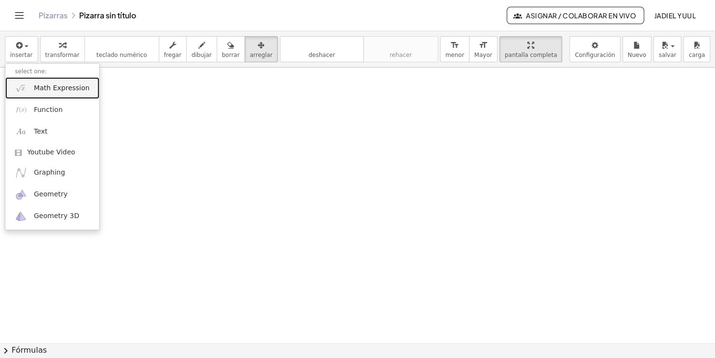
click at [22, 93] on img at bounding box center [21, 88] width 12 height 12
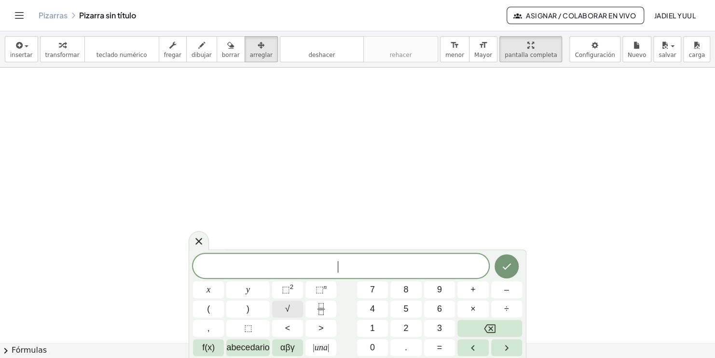
click at [283, 300] on button "√" at bounding box center [287, 308] width 31 height 17
click at [406, 288] on span "8" at bounding box center [405, 289] width 5 height 13
click at [506, 275] on button "Hecho" at bounding box center [506, 266] width 24 height 24
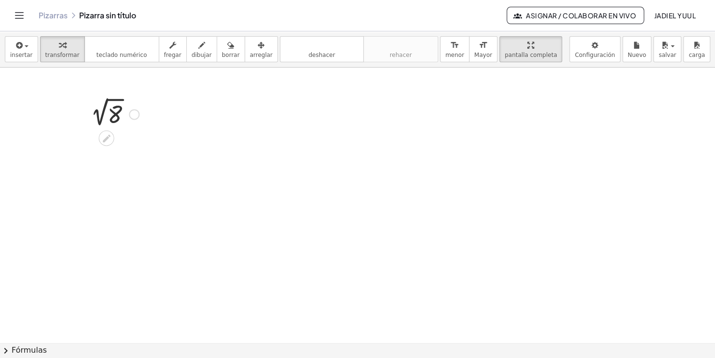
click at [98, 99] on div at bounding box center [112, 113] width 63 height 32
click at [285, 47] on icon "deshacer" at bounding box center [321, 46] width 73 height 12
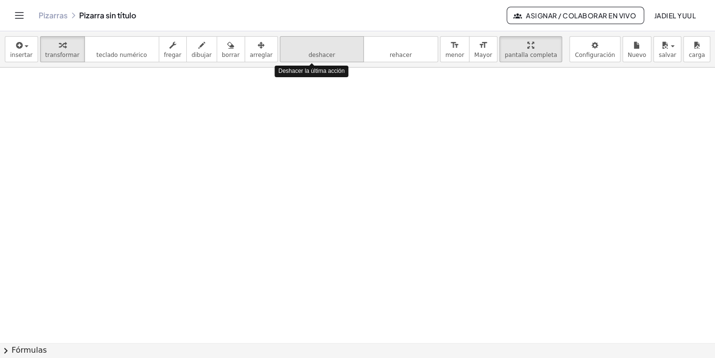
click at [285, 47] on icon "deshacer" at bounding box center [321, 46] width 73 height 12
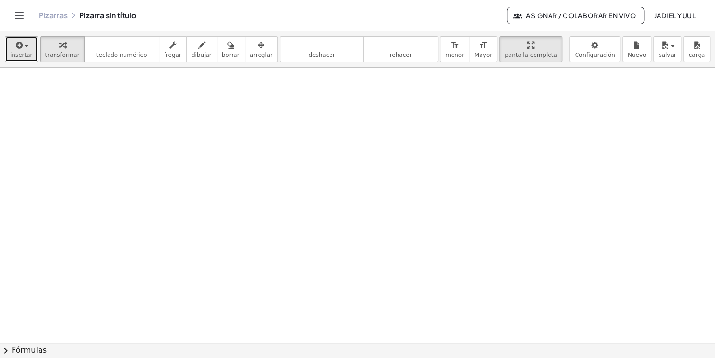
click at [22, 61] on button "insertar" at bounding box center [21, 49] width 33 height 26
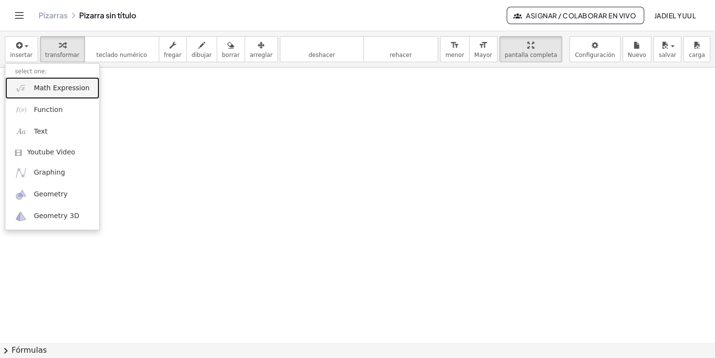
click at [31, 86] on link "Math Expression" at bounding box center [52, 88] width 94 height 22
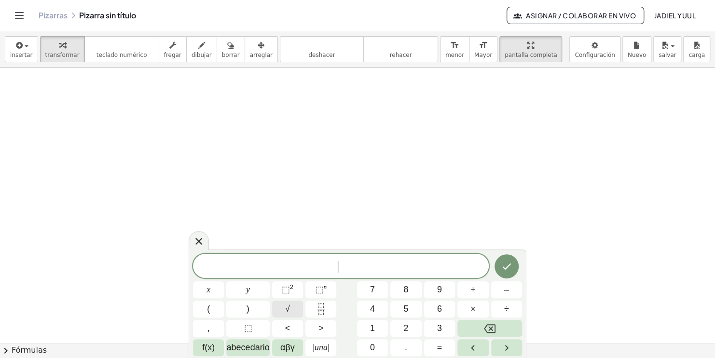
click at [294, 313] on button "√" at bounding box center [287, 308] width 31 height 17
click at [399, 313] on button "5" at bounding box center [405, 308] width 31 height 17
click at [406, 299] on div "√ 5 x y ⬚ 2 ⬚ n 7 8 9 + – ( ) √ 4 5 6 × ÷ , ⬚ < > 1 2 3 f(x) abecedario αβγ | u…" at bounding box center [357, 304] width 329 height 103
click at [407, 294] on span "8" at bounding box center [405, 289] width 5 height 13
click at [441, 292] on span "9" at bounding box center [439, 289] width 5 height 13
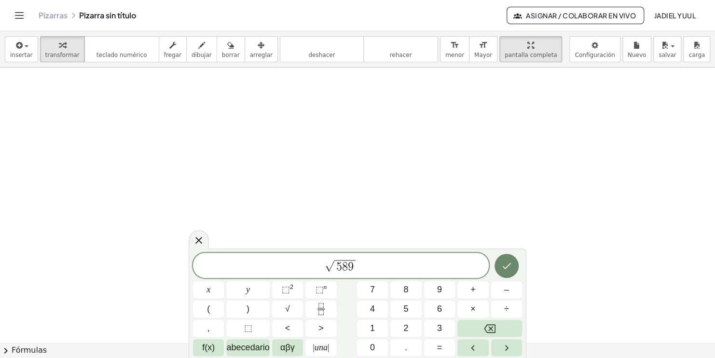
click at [507, 274] on button "Hecho" at bounding box center [506, 266] width 24 height 24
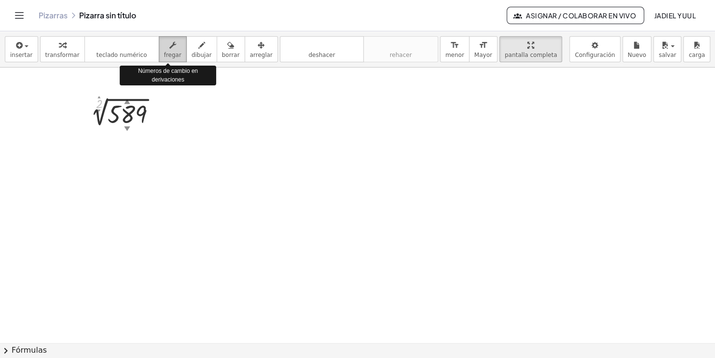
click at [175, 51] on button "fregar" at bounding box center [173, 49] width 28 height 26
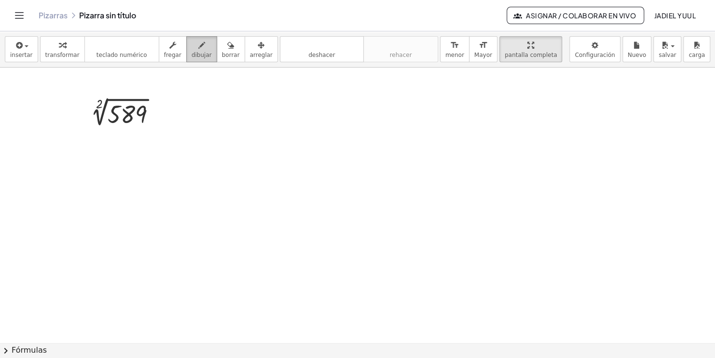
click at [198, 49] on icon "button" at bounding box center [201, 46] width 7 height 12
drag, startPoint x: 148, startPoint y: 101, endPoint x: 149, endPoint y: 189, distance: 87.8
drag, startPoint x: 146, startPoint y: 122, endPoint x: 201, endPoint y: 125, distance: 55.1
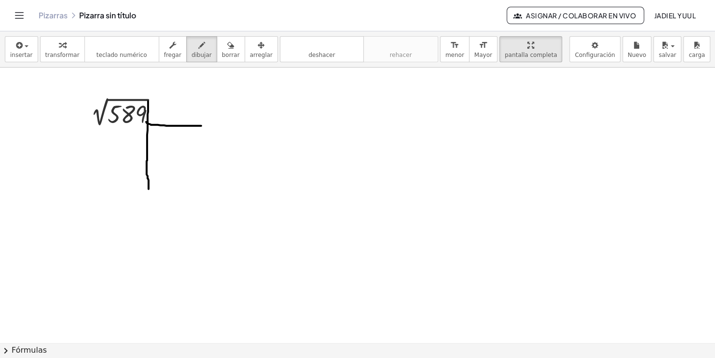
click at [327, 57] on button "deshacer deshacer" at bounding box center [322, 49] width 84 height 26
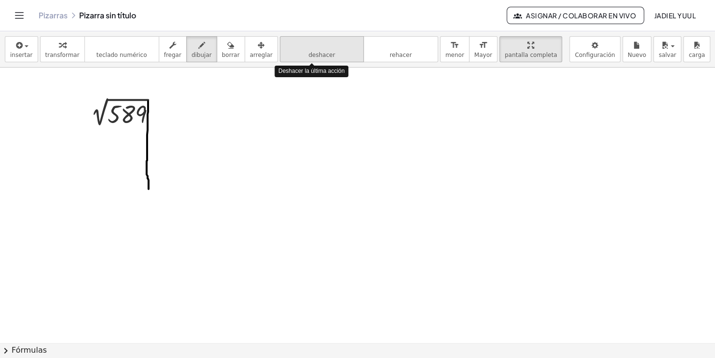
click at [327, 57] on button "deshacer deshacer" at bounding box center [322, 49] width 84 height 26
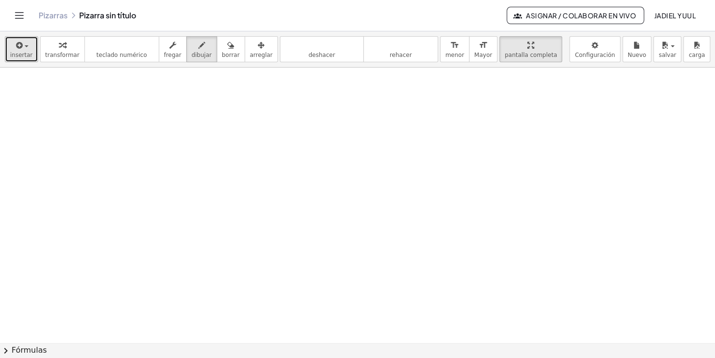
click at [18, 48] on icon "button" at bounding box center [18, 46] width 9 height 12
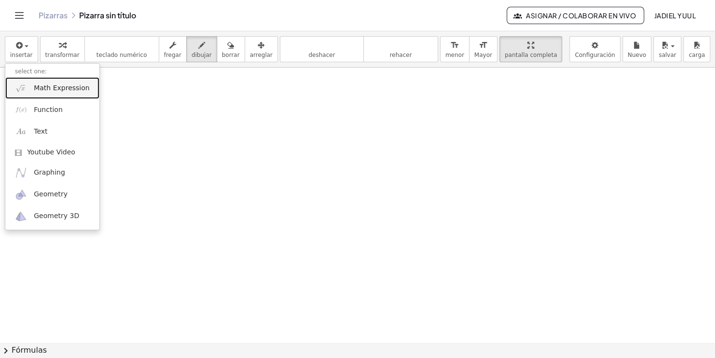
click at [26, 95] on link "Math Expression" at bounding box center [52, 88] width 94 height 22
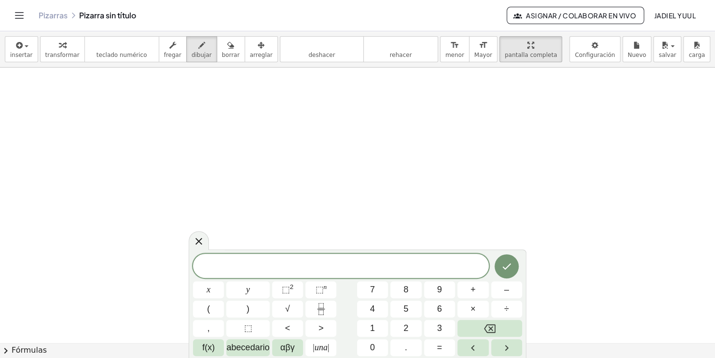
click at [332, 276] on div "​" at bounding box center [341, 266] width 296 height 24
click at [391, 308] on button "5" at bounding box center [405, 308] width 31 height 17
click at [223, 350] on button "f(x)" at bounding box center [208, 347] width 31 height 17
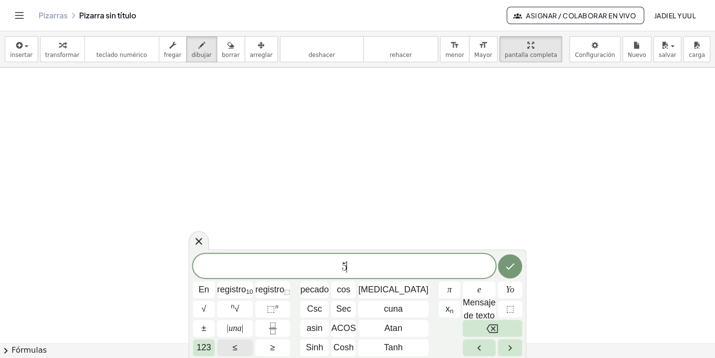
click at [253, 350] on button "≤" at bounding box center [235, 347] width 36 height 17
click at [210, 350] on span "123" at bounding box center [203, 347] width 14 height 13
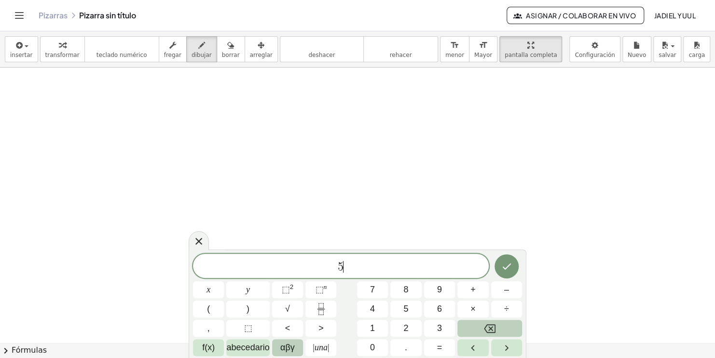
click at [283, 350] on span "αβγ" at bounding box center [287, 347] width 14 height 13
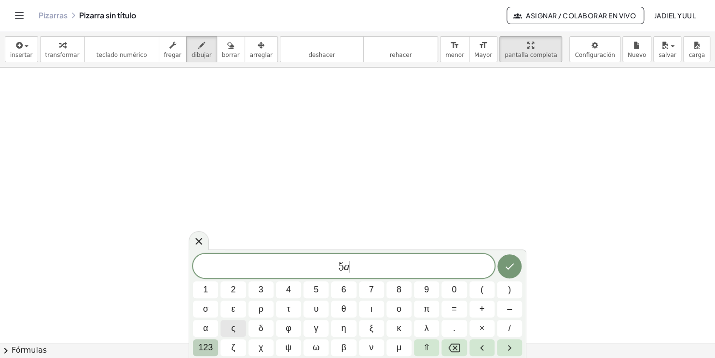
click at [202, 342] on span "123" at bounding box center [205, 347] width 14 height 13
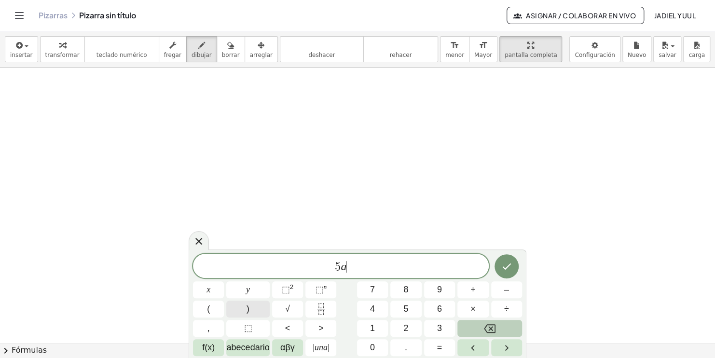
click at [242, 308] on button ")" at bounding box center [247, 308] width 43 height 17
click at [210, 310] on button "(" at bounding box center [208, 308] width 31 height 17
click at [379, 309] on button "4" at bounding box center [372, 308] width 31 height 17
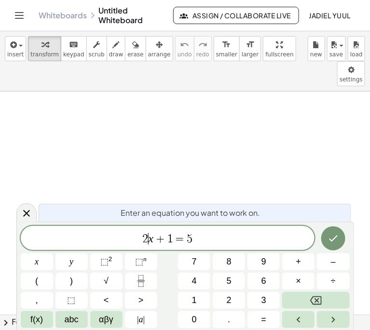
drag, startPoint x: 210, startPoint y: 246, endPoint x: 148, endPoint y: 246, distance: 62.2
click at [148, 246] on div "2 ​ x + 1 = 5" at bounding box center [168, 238] width 294 height 24
click at [203, 238] on span "2 x + 1 = 5 ​" at bounding box center [168, 239] width 294 height 14
drag, startPoint x: 75, startPoint y: 242, endPoint x: 110, endPoint y: 291, distance: 60.1
click at [110, 291] on div "x y ⬚ 2 ⬚ n 7 8 9 + – ( ) √ 4 5 6 × ÷ , ⬚ < > 1 2 3 f(x) abc αβγ | a | 0 . =" at bounding box center [185, 277] width 329 height 103
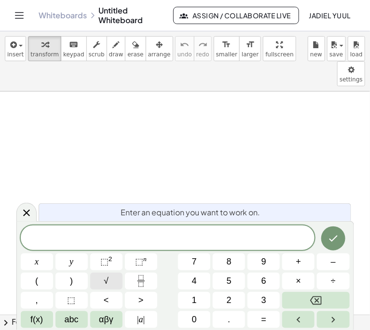
click at [110, 287] on button "√" at bounding box center [106, 281] width 32 height 17
click at [174, 288] on div "√ ​ x y ⬚ 2 ⬚ n 7 8 9 + – ( ) √ 4 5 6 × ÷ , ⬚ < > 1 2 3 f(x) abc αβγ | a | 0 . =" at bounding box center [185, 276] width 329 height 103
click at [183, 285] on button "4" at bounding box center [194, 281] width 32 height 17
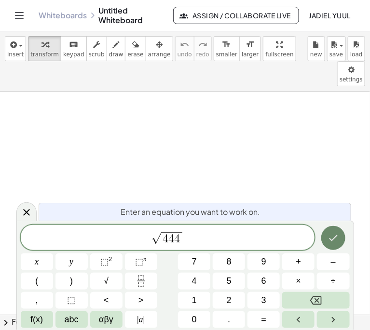
click at [256, 244] on icon "Done" at bounding box center [333, 238] width 12 height 12
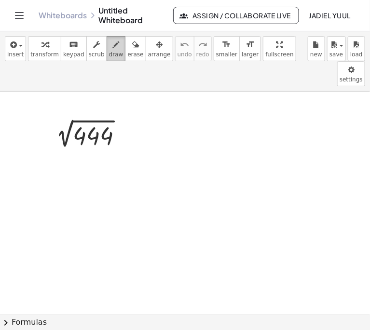
click at [113, 44] on icon "button" at bounding box center [116, 45] width 7 height 12
drag, startPoint x: 116, startPoint y: 94, endPoint x: 116, endPoint y: 112, distance: 17.8
drag, startPoint x: 116, startPoint y: 112, endPoint x: 114, endPoint y: 97, distance: 15.1
drag, startPoint x: 114, startPoint y: 97, endPoint x: 116, endPoint y: 157, distance: 59.8
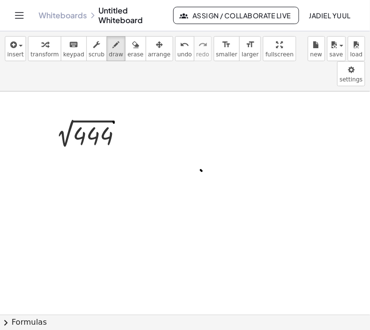
drag, startPoint x: 116, startPoint y: 157, endPoint x: 202, endPoint y: 145, distance: 86.1
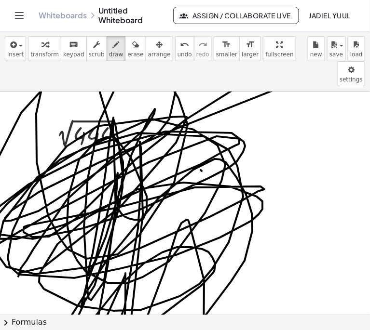
drag, startPoint x: 113, startPoint y: 97, endPoint x: 85, endPoint y: 271, distance: 175.8
click at [20, 322] on button "chevron_right Formulas" at bounding box center [185, 322] width 370 height 15
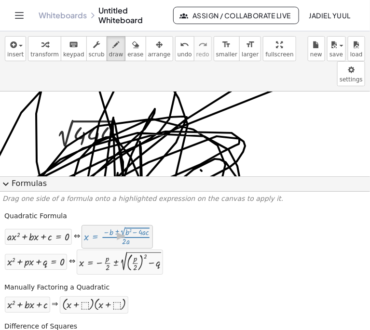
click at [105, 235] on div at bounding box center [117, 237] width 67 height 18
drag, startPoint x: 105, startPoint y: 235, endPoint x: 104, endPoint y: 97, distance: 137.9
click at [71, 243] on div "+ · a · x 2 + · b · x + c = 0" at bounding box center [38, 237] width 68 height 17
click at [50, 242] on div at bounding box center [38, 236] width 62 height 11
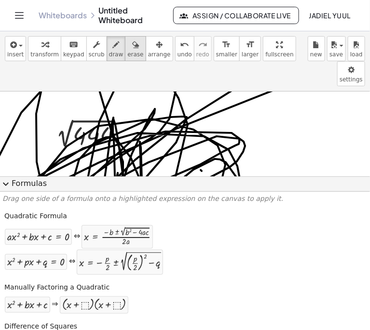
click at [125, 53] on button "erase" at bounding box center [135, 48] width 21 height 25
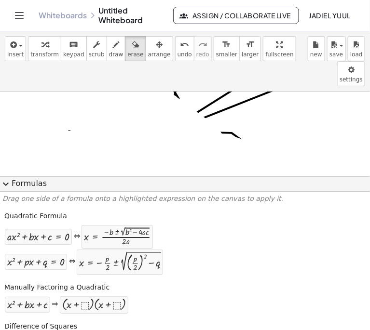
drag, startPoint x: 0, startPoint y: 159, endPoint x: 184, endPoint y: 240, distance: 201.2
click at [184, 240] on div "insert select one: Math Expression Function Text Youtube Video Graphing Geometr…" at bounding box center [185, 180] width 370 height 299
click at [6, 184] on span "expand_more" at bounding box center [6, 184] width 12 height 12
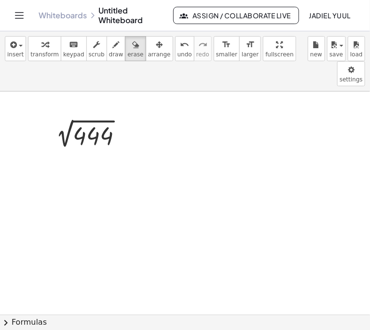
drag, startPoint x: 70, startPoint y: 218, endPoint x: 223, endPoint y: 245, distance: 155.3
click at [127, 42] on div "button" at bounding box center [135, 45] width 16 height 12
click at [109, 43] on div "button" at bounding box center [116, 45] width 14 height 12
drag, startPoint x: 95, startPoint y: 125, endPoint x: 88, endPoint y: 125, distance: 6.8
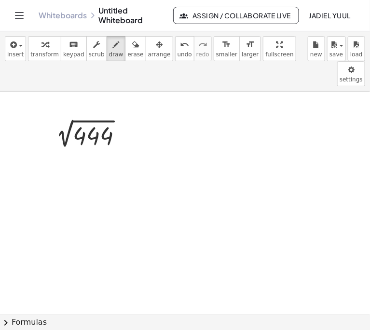
drag, startPoint x: 88, startPoint y: 125, endPoint x: 122, endPoint y: 94, distance: 47.1
drag, startPoint x: 114, startPoint y: 95, endPoint x: 122, endPoint y: 209, distance: 114.1
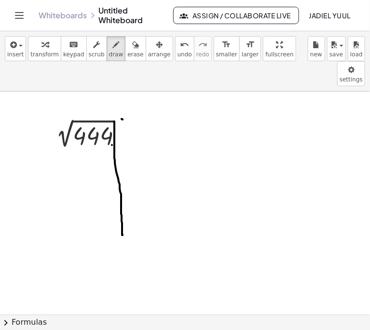
drag, startPoint x: 114, startPoint y: 120, endPoint x: 147, endPoint y: 118, distance: 33.3
drag, startPoint x: 211, startPoint y: 187, endPoint x: 243, endPoint y: 193, distance: 33.0
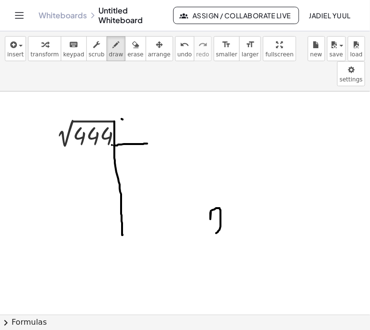
click at [180, 43] on icon "undo" at bounding box center [184, 45] width 9 height 12
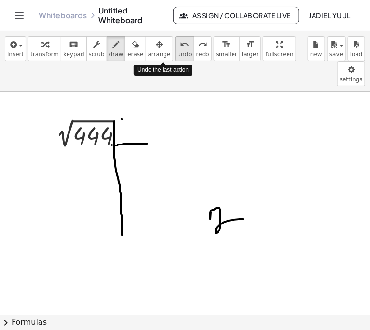
click at [180, 43] on icon "undo" at bounding box center [184, 45] width 9 height 12
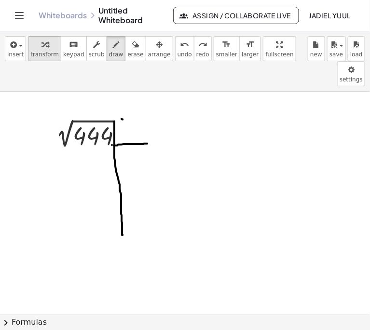
click at [48, 51] on span "transform" at bounding box center [44, 54] width 28 height 7
click at [14, 51] on span "insert" at bounding box center [15, 54] width 16 height 7
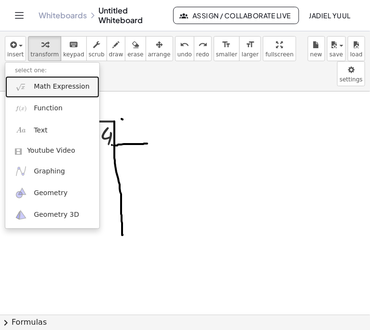
click at [21, 91] on img at bounding box center [21, 87] width 12 height 12
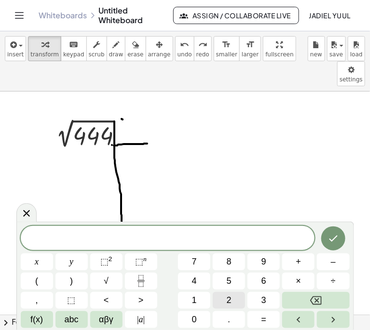
click at [228, 305] on span "2" at bounding box center [229, 300] width 5 height 13
click at [256, 279] on button "×" at bounding box center [298, 281] width 32 height 17
click at [223, 296] on button "2" at bounding box center [229, 300] width 32 height 17
click at [256, 317] on button "Right arrow" at bounding box center [333, 319] width 32 height 17
click at [253, 321] on button "=" at bounding box center [263, 319] width 32 height 17
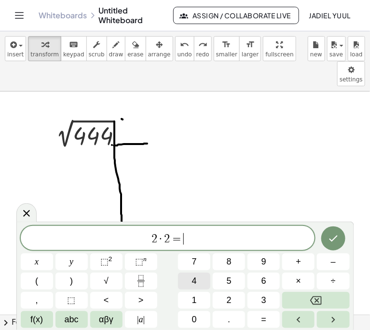
click at [188, 280] on button "4" at bounding box center [194, 281] width 32 height 17
click at [256, 242] on button "Done" at bounding box center [333, 239] width 24 height 24
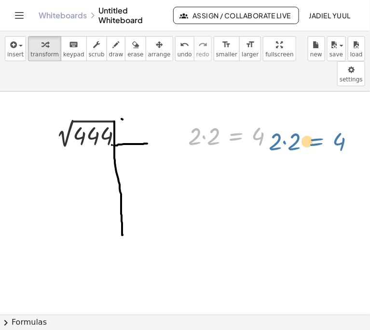
drag, startPoint x: 227, startPoint y: 109, endPoint x: 309, endPoint y: 114, distance: 81.7
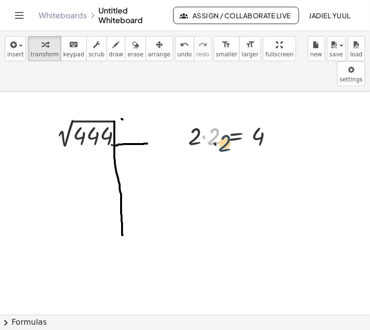
drag, startPoint x: 211, startPoint y: 109, endPoint x: 220, endPoint y: 112, distance: 9.5
click at [220, 119] on div at bounding box center [234, 135] width 103 height 33
click at [217, 119] on div at bounding box center [234, 135] width 103 height 33
drag, startPoint x: 217, startPoint y: 109, endPoint x: 206, endPoint y: 109, distance: 11.1
click at [206, 117] on div "4 · 2 · 2 = 4 4 · 2 · 2 = 4" at bounding box center [241, 135] width 96 height 37
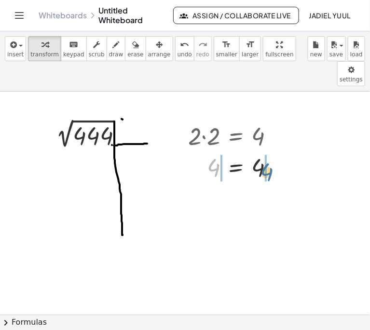
drag, startPoint x: 216, startPoint y: 148, endPoint x: 272, endPoint y: 152, distance: 56.5
click at [256, 152] on div at bounding box center [234, 168] width 103 height 32
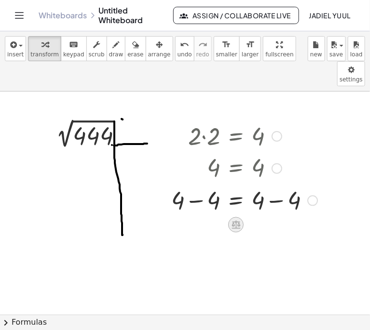
drag, startPoint x: 229, startPoint y: 146, endPoint x: 241, endPoint y: 198, distance: 53.0
click at [236, 136] on div "· 2 · 2 = 4 4 = 4 = 4 + 4 − 4 + − 4" at bounding box center [236, 136] width 0 height 0
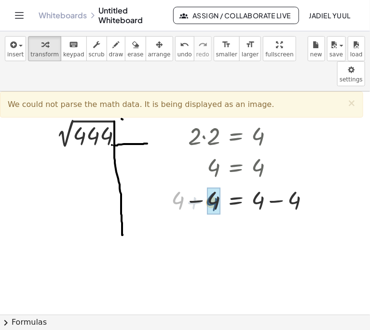
drag, startPoint x: 175, startPoint y: 178, endPoint x: 215, endPoint y: 179, distance: 39.6
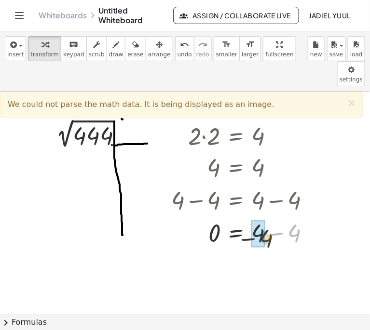
drag, startPoint x: 292, startPoint y: 203, endPoint x: 255, endPoint y: 207, distance: 37.3
click at [251, 20] on button "Assign / Collaborate Live" at bounding box center [236, 15] width 126 height 17
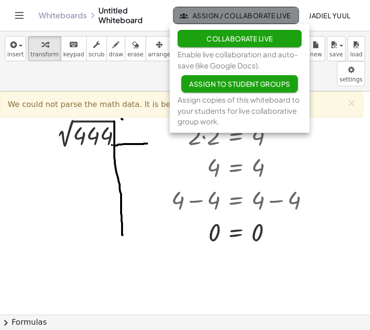
click at [251, 20] on button "Assign / Collaborate Live" at bounding box center [236, 15] width 126 height 17
drag, startPoint x: 251, startPoint y: 20, endPoint x: -100, endPoint y: 0, distance: 351.2
click at [243, 20] on button "Assign / Collaborate Live" at bounding box center [236, 15] width 126 height 17
